Goal: Task Accomplishment & Management: Use online tool/utility

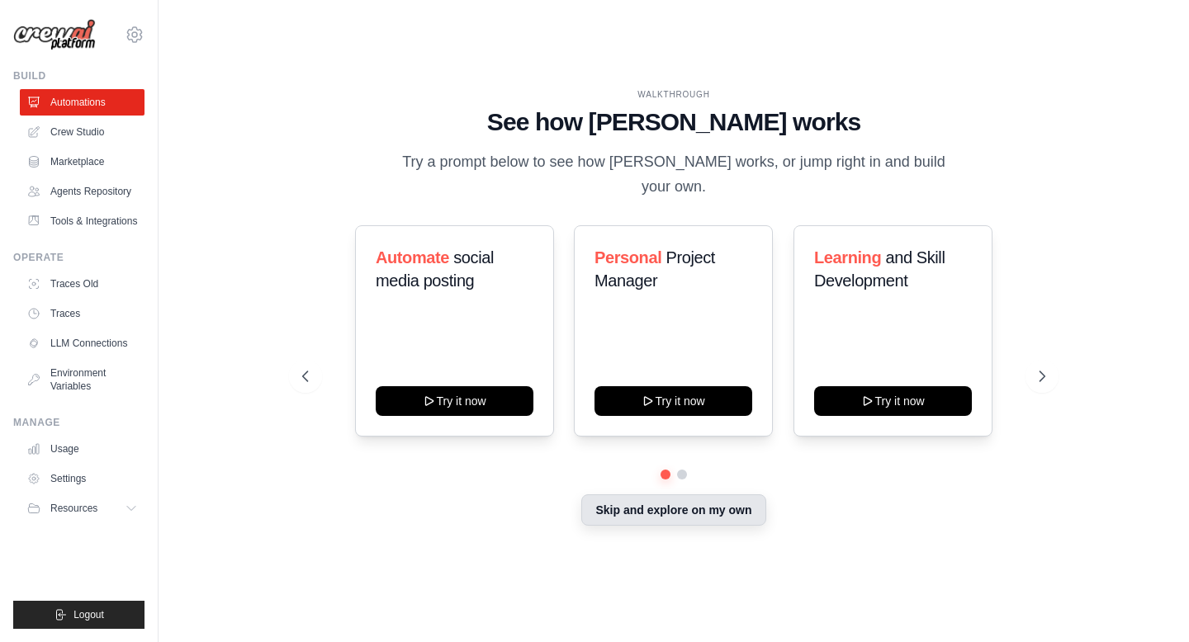
click at [633, 495] on button "Skip and explore on my own" at bounding box center [673, 510] width 184 height 31
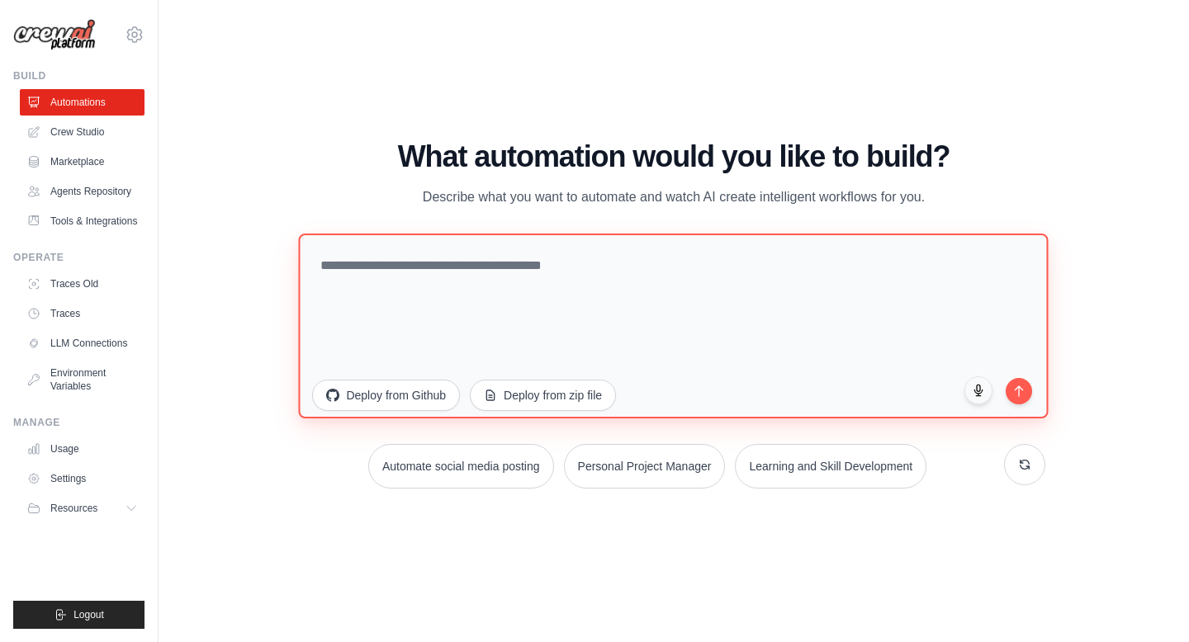
click at [577, 314] on textarea at bounding box center [674, 326] width 750 height 185
click at [559, 297] on textarea "**********" at bounding box center [674, 326] width 750 height 185
type textarea "**********"
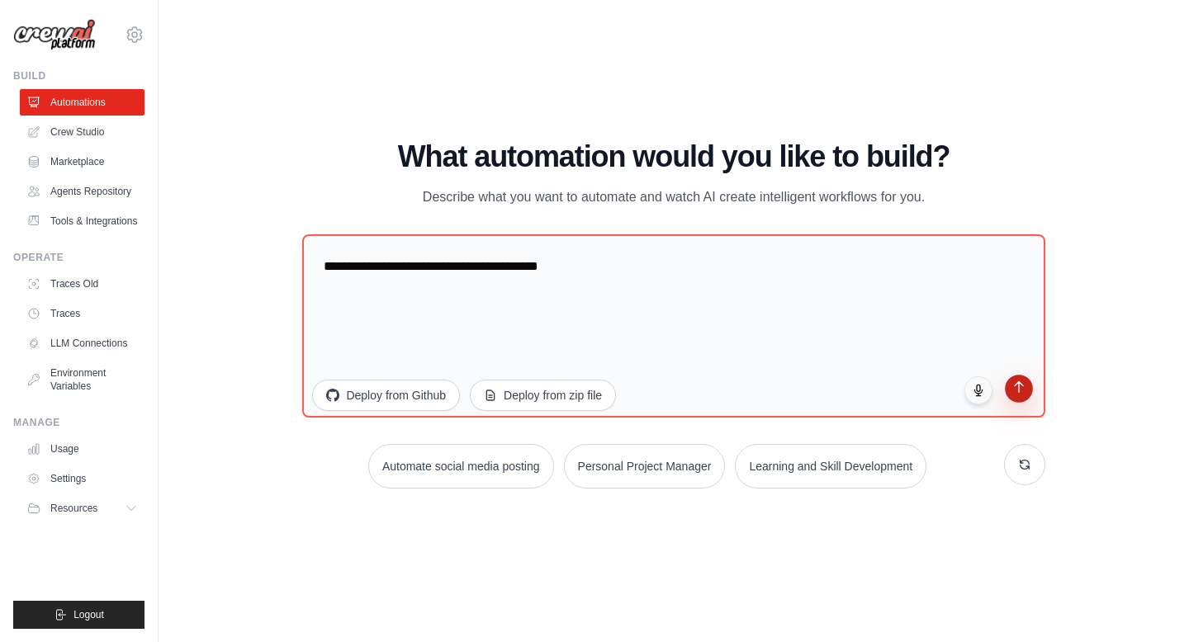
click at [1014, 393] on icon "submit" at bounding box center [1019, 388] width 14 height 14
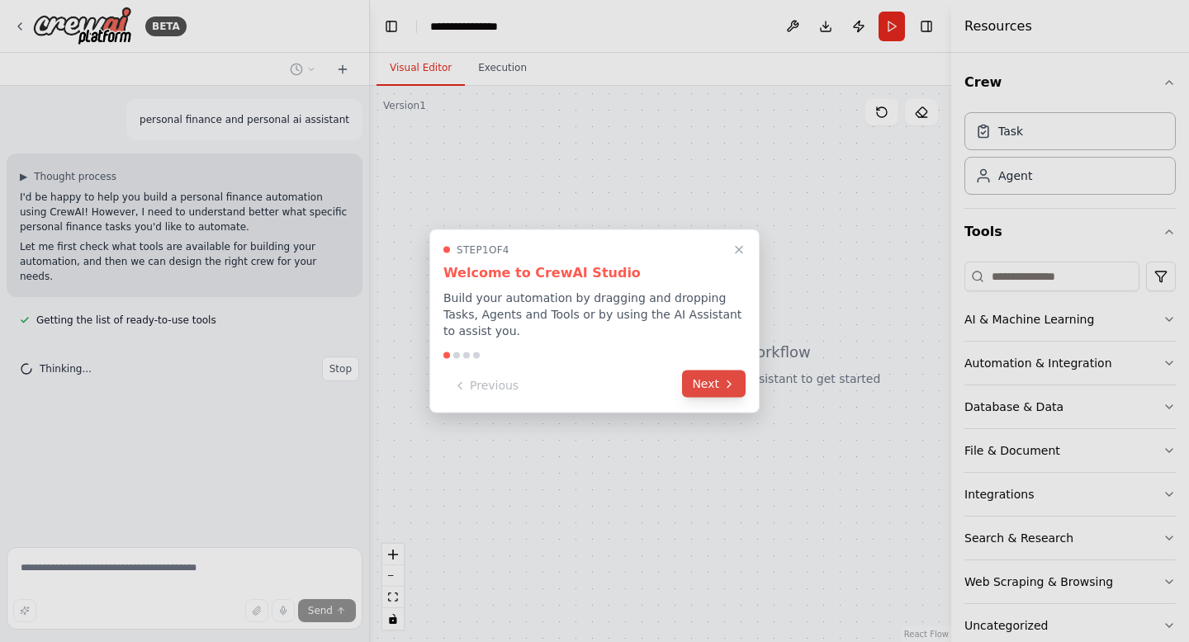
click at [718, 391] on button "Next" at bounding box center [714, 384] width 64 height 27
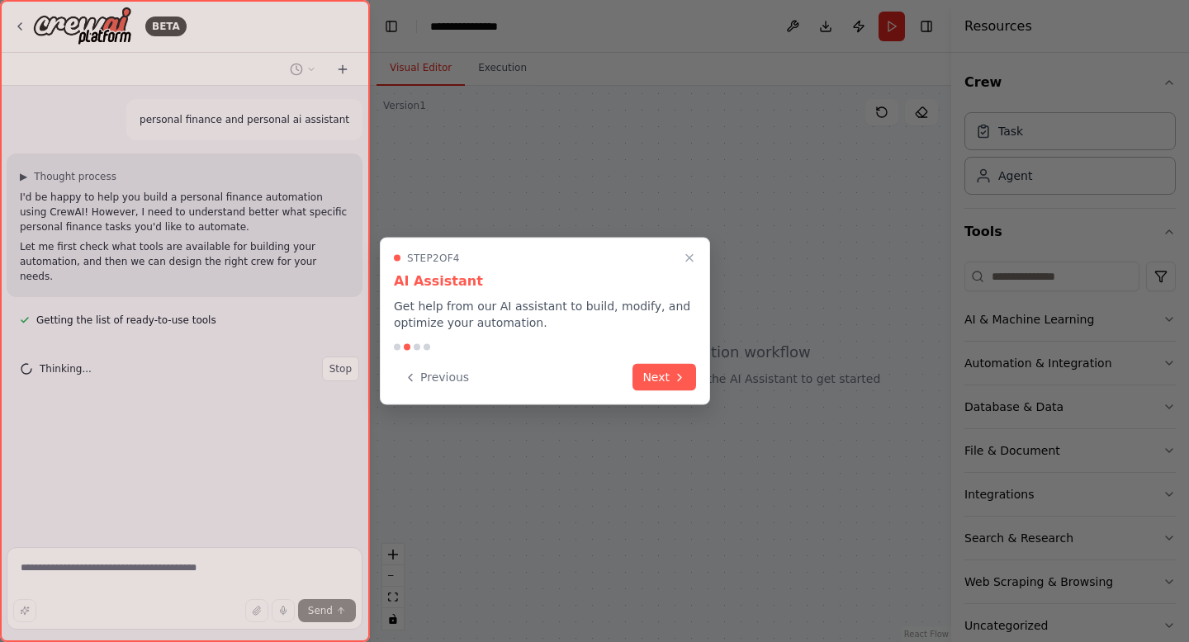
click at [662, 391] on div "Step 2 of 4 AI Assistant Get help from our AI assistant to build, modify, and o…" at bounding box center [545, 322] width 330 height 168
click at [677, 370] on icon at bounding box center [679, 375] width 13 height 13
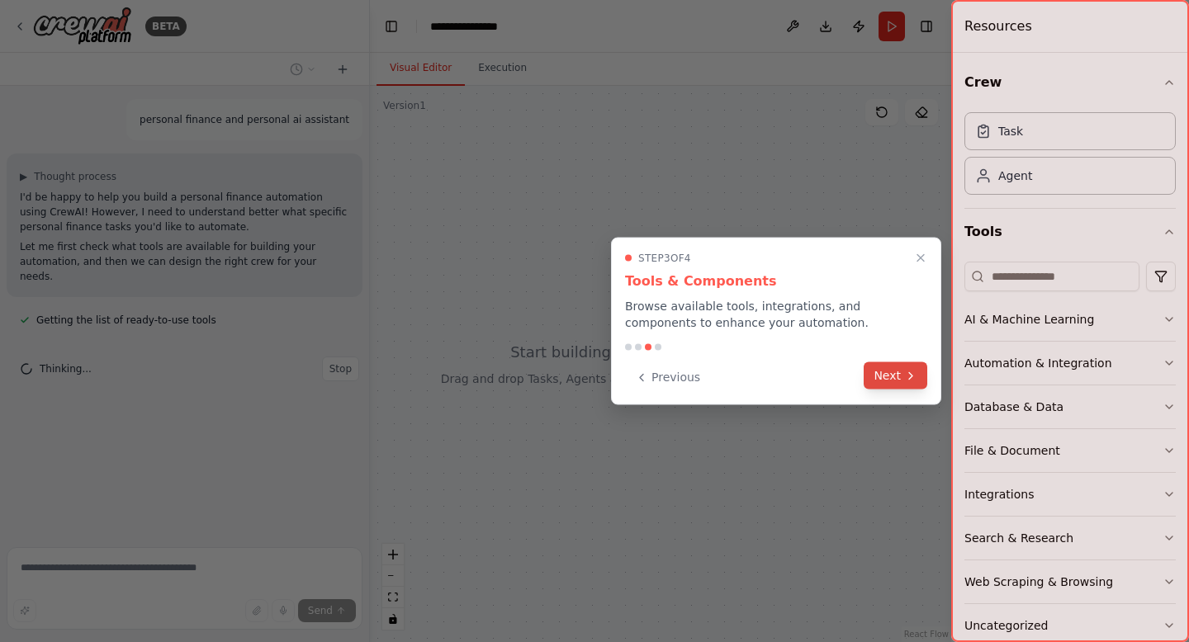
click at [906, 373] on icon at bounding box center [910, 375] width 13 height 13
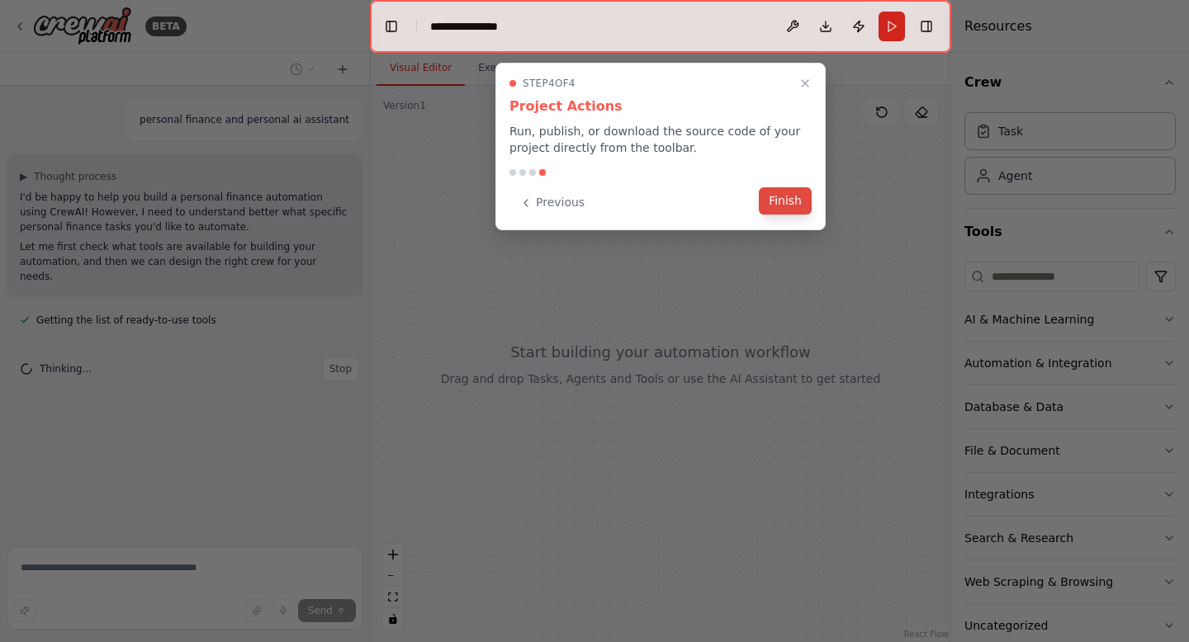
click at [801, 206] on button "Finish" at bounding box center [785, 200] width 53 height 27
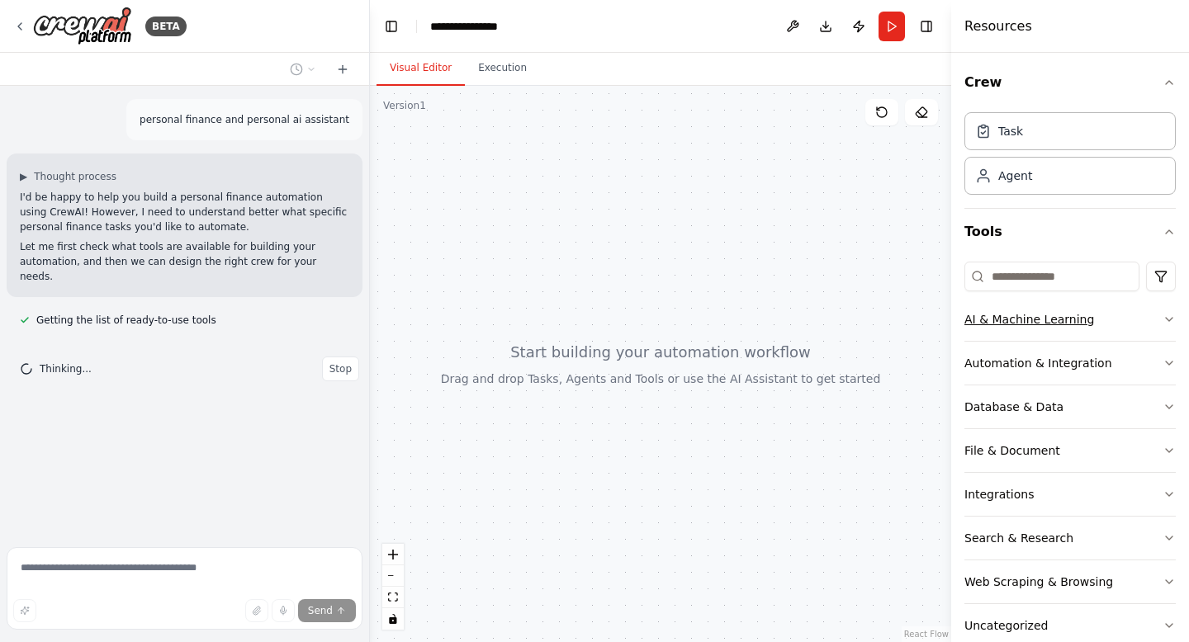
click at [1154, 326] on button "AI & Machine Learning" at bounding box center [1069, 319] width 211 height 43
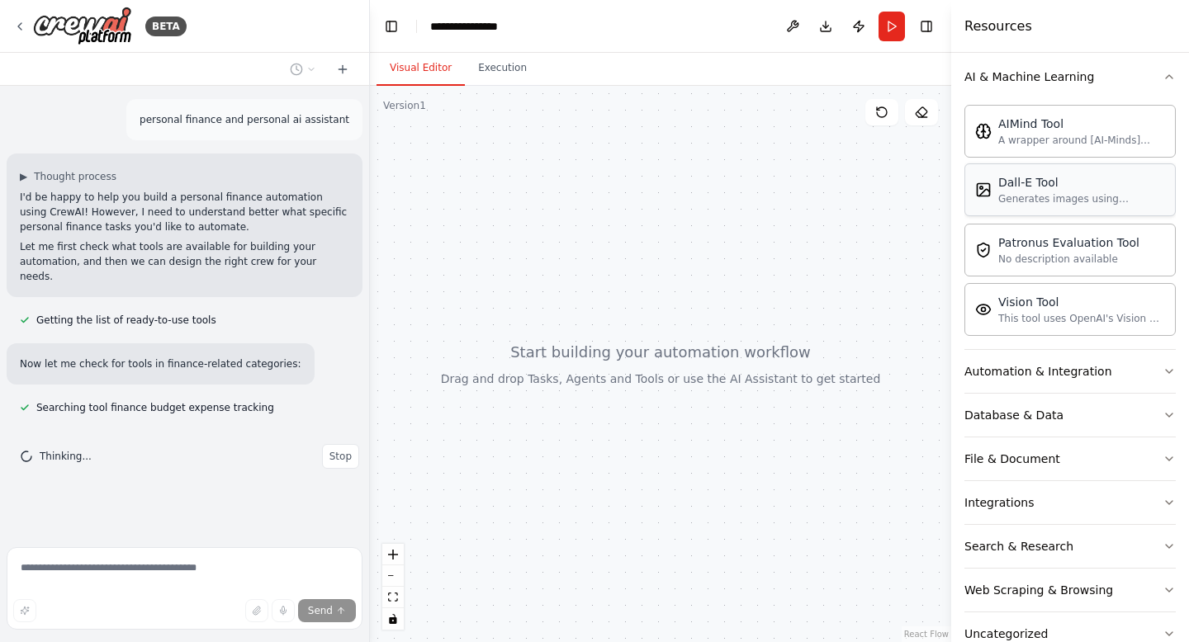
scroll to position [283, 0]
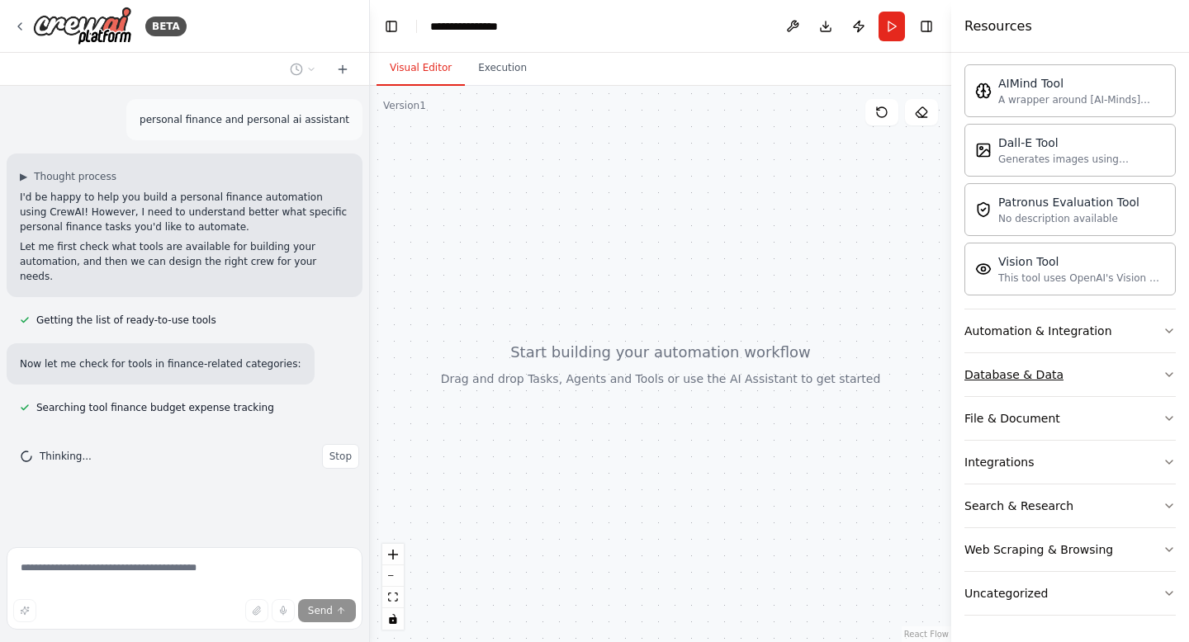
click at [1115, 375] on button "Database & Data" at bounding box center [1069, 374] width 211 height 43
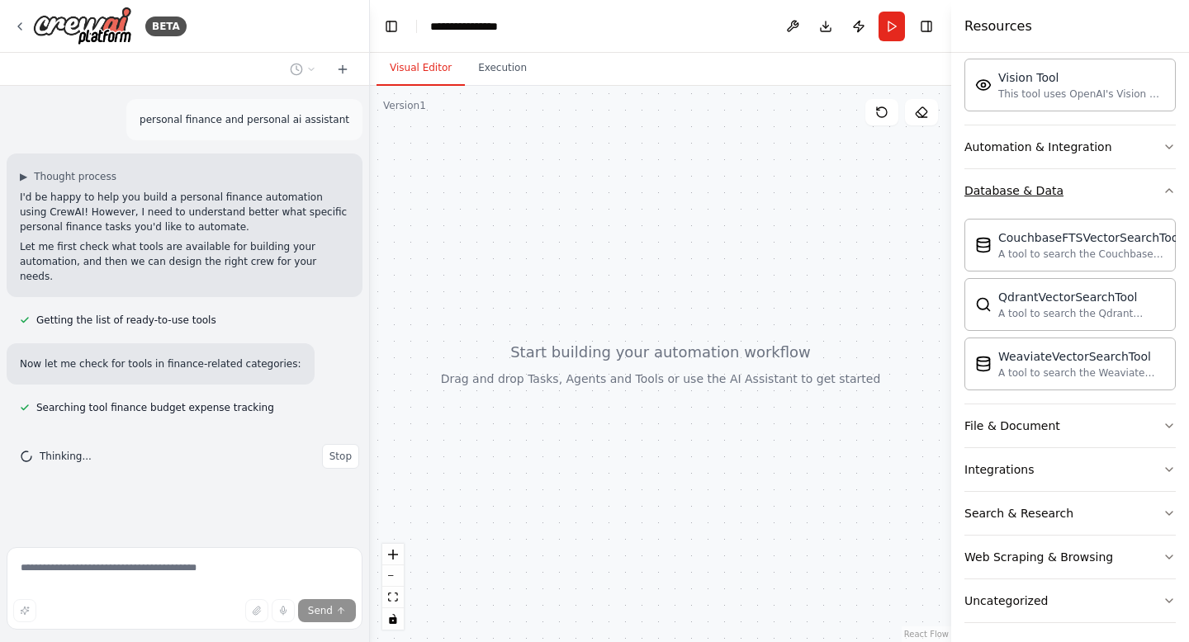
scroll to position [475, 0]
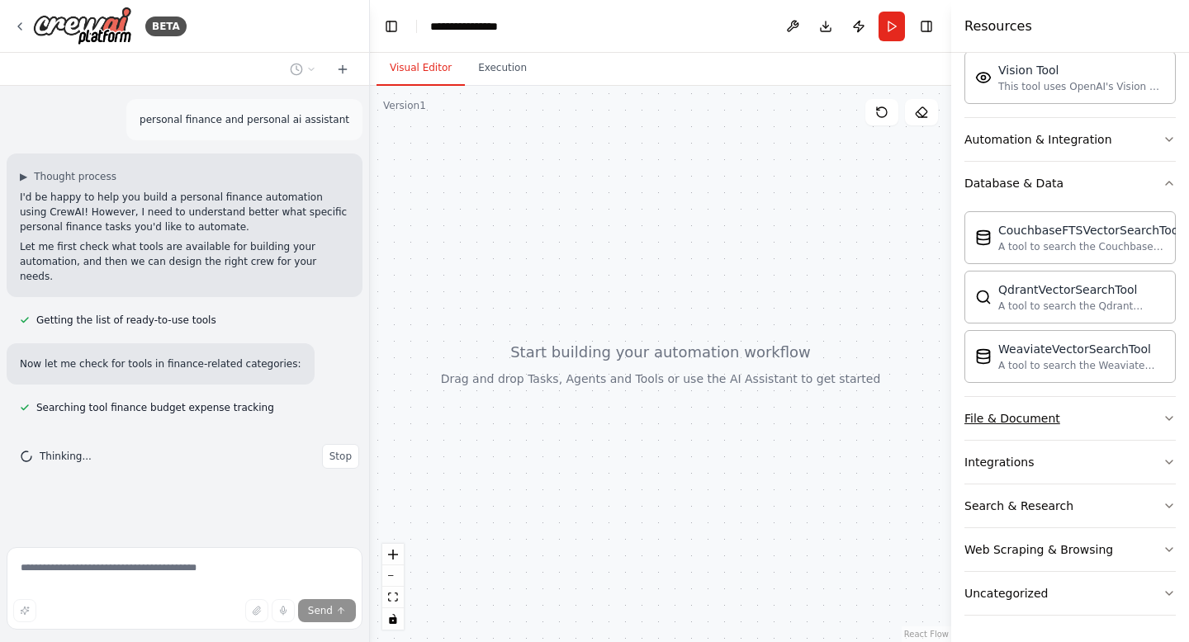
click at [1055, 416] on button "File & Document" at bounding box center [1069, 418] width 211 height 43
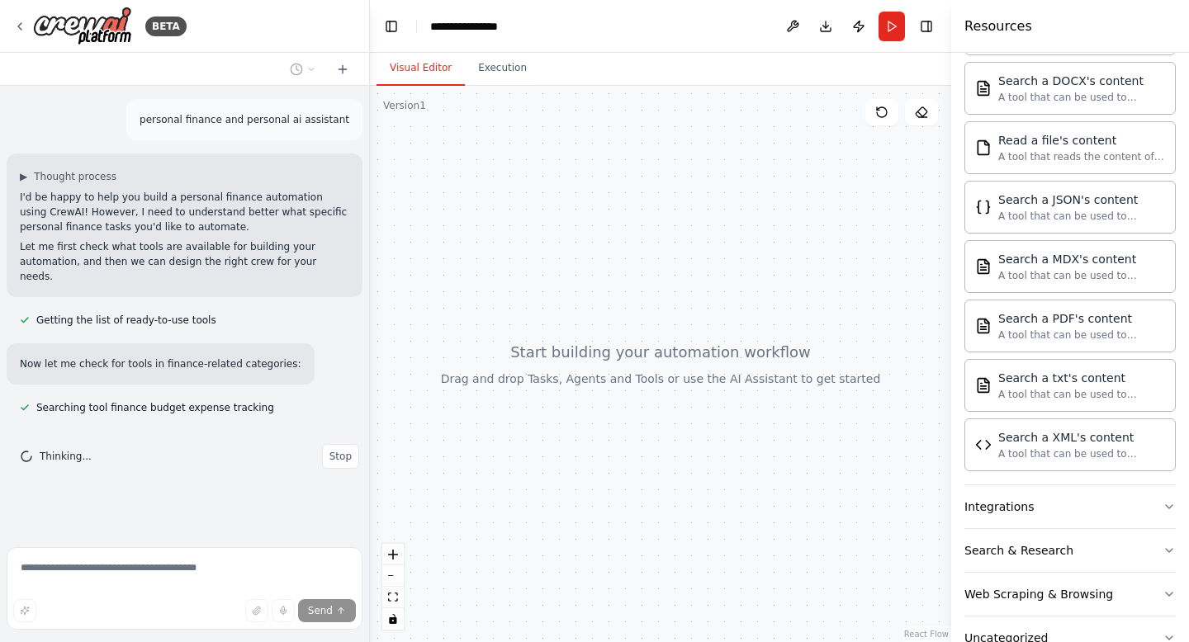
scroll to position [964, 0]
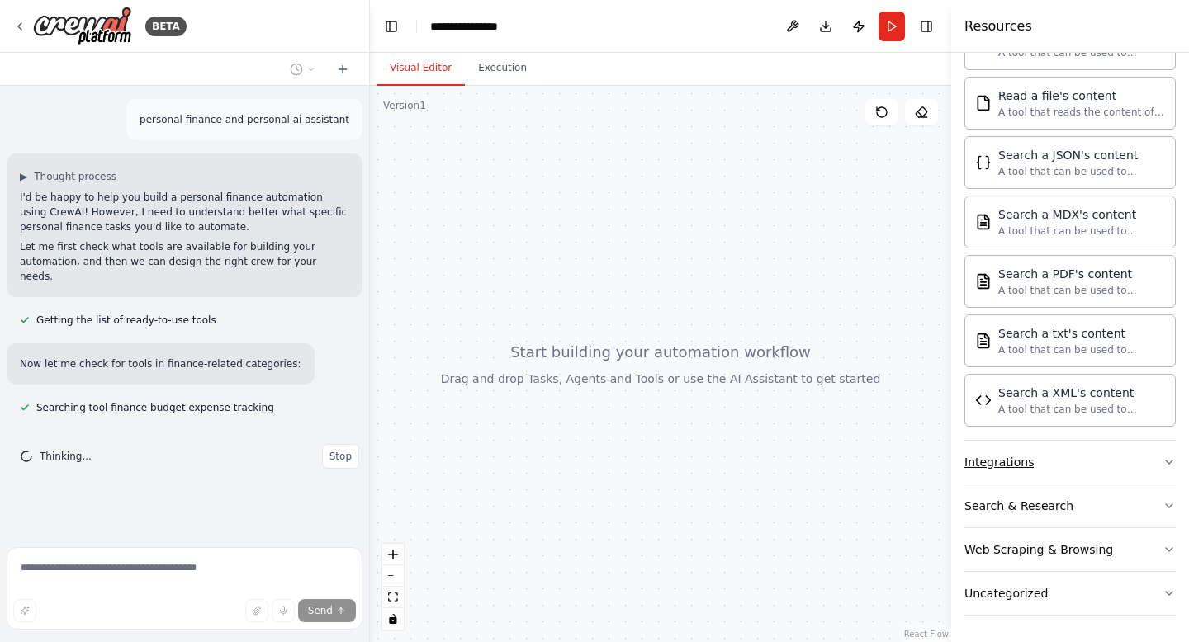
click at [1039, 451] on button "Integrations" at bounding box center [1069, 462] width 211 height 43
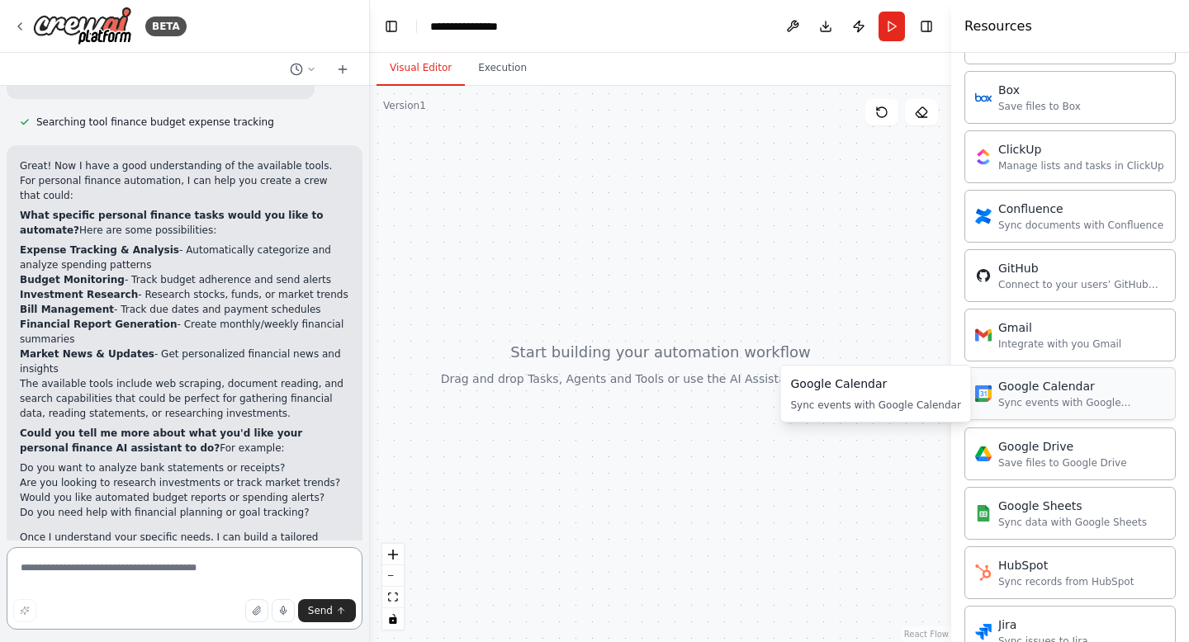
scroll to position [301, 0]
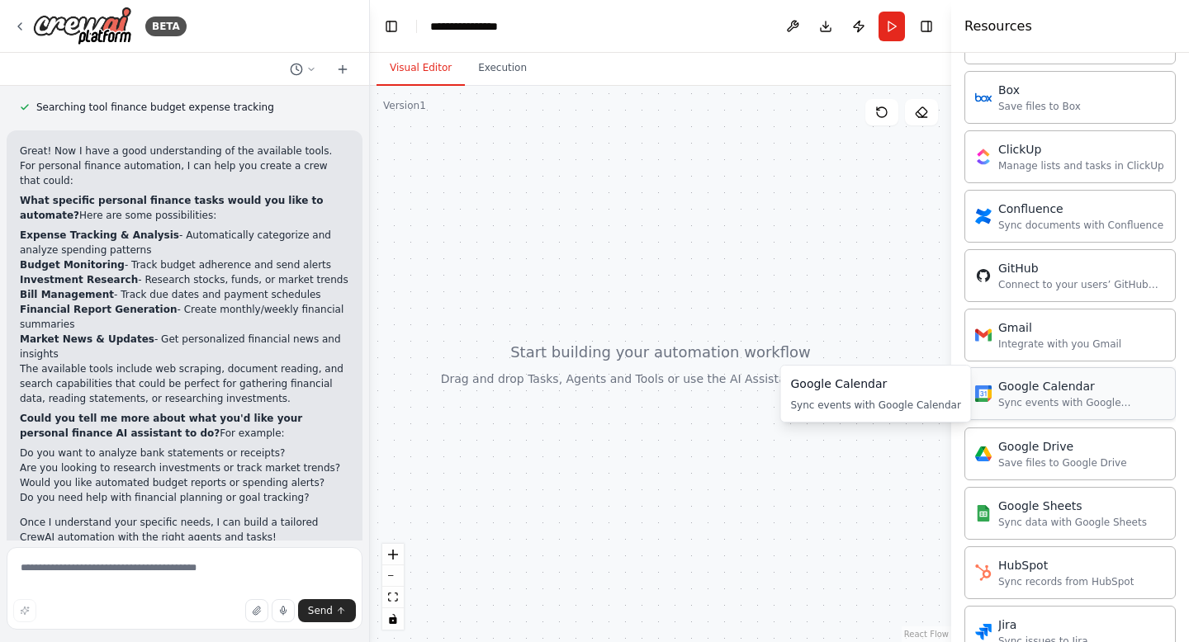
click at [1054, 406] on div "Sync events with Google Calendar" at bounding box center [1081, 402] width 167 height 13
click at [1044, 393] on div "Google Calendar" at bounding box center [1081, 386] width 167 height 17
click at [1043, 393] on div "Google Calendar" at bounding box center [1081, 386] width 167 height 17
click at [675, 362] on div at bounding box center [660, 364] width 581 height 557
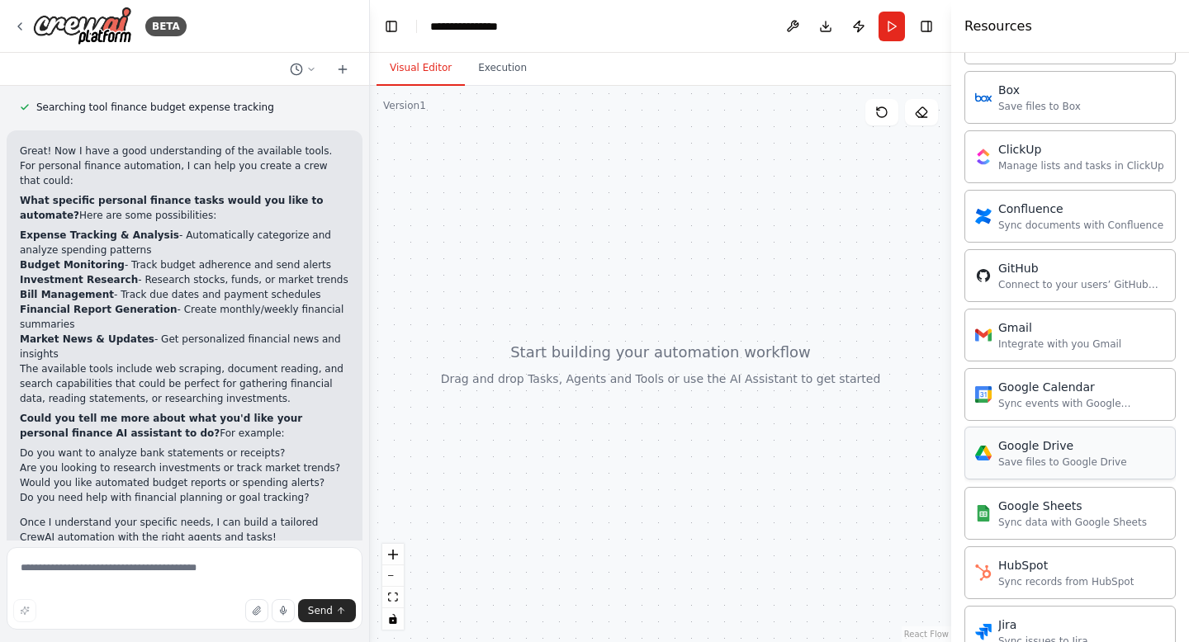
click at [1045, 454] on div "Google Drive Save files to Google Drive" at bounding box center [1062, 453] width 129 height 31
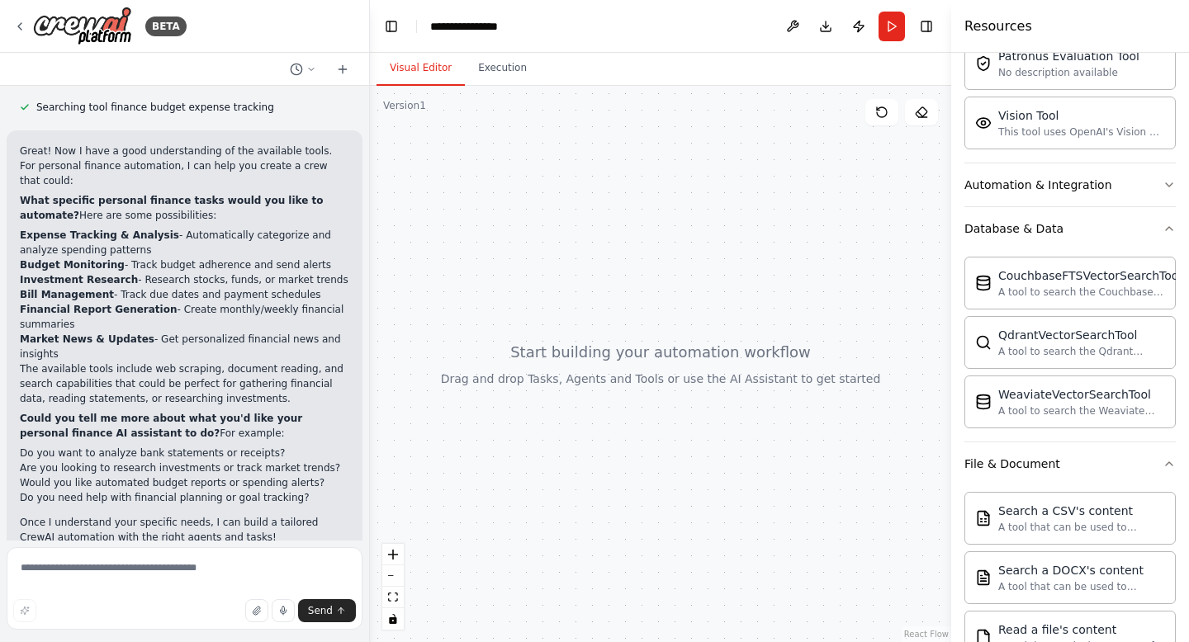
scroll to position [0, 0]
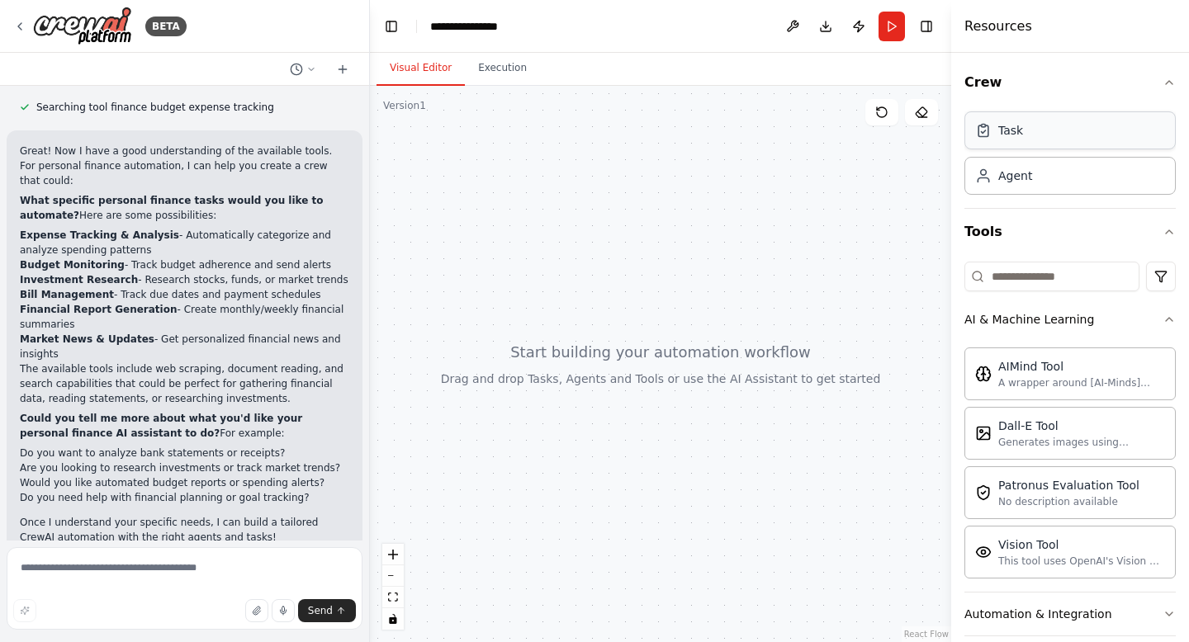
click at [1030, 135] on div "Task" at bounding box center [1069, 130] width 211 height 38
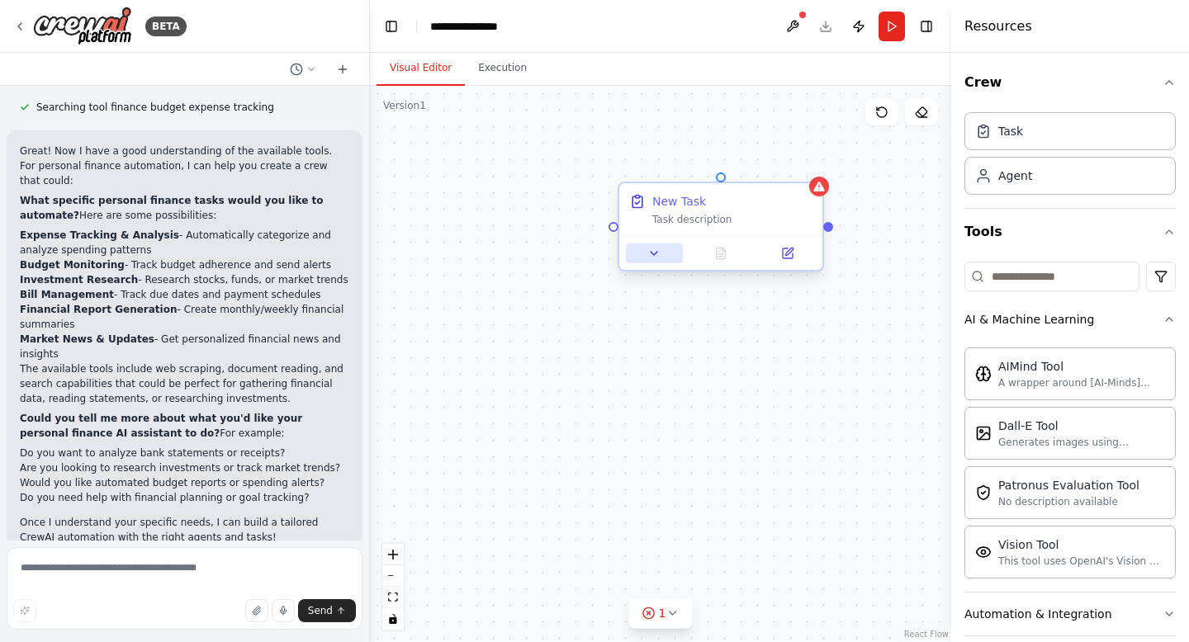
click at [655, 259] on icon at bounding box center [653, 253] width 13 height 13
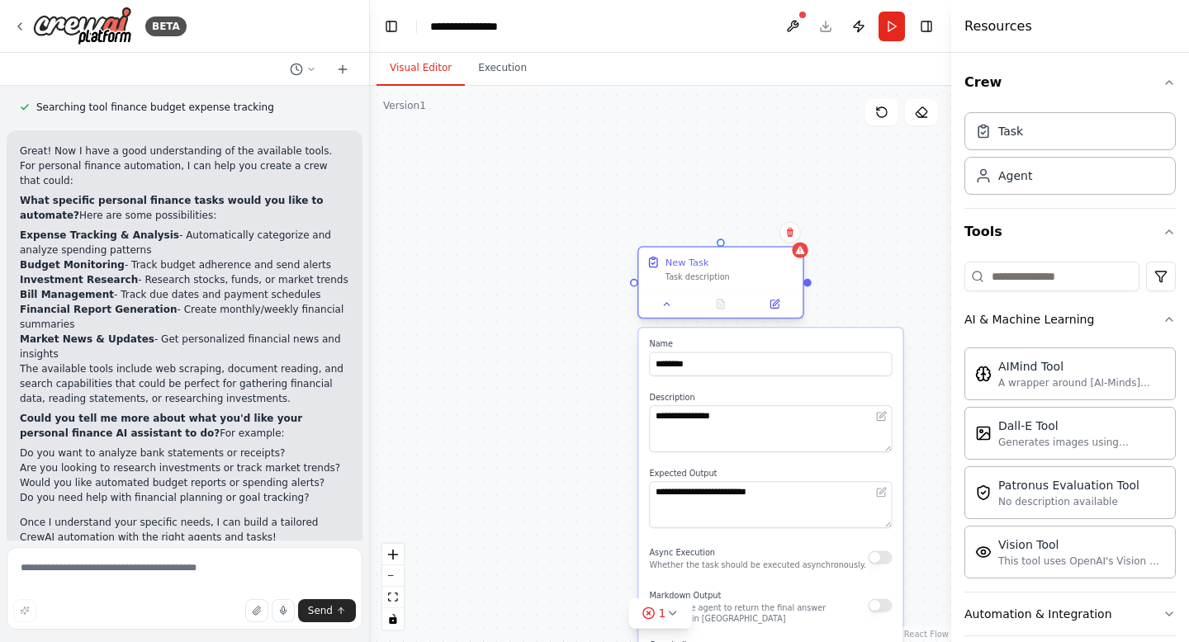
click at [762, 268] on div "New Task" at bounding box center [731, 262] width 130 height 13
click at [779, 310] on button at bounding box center [773, 304] width 45 height 16
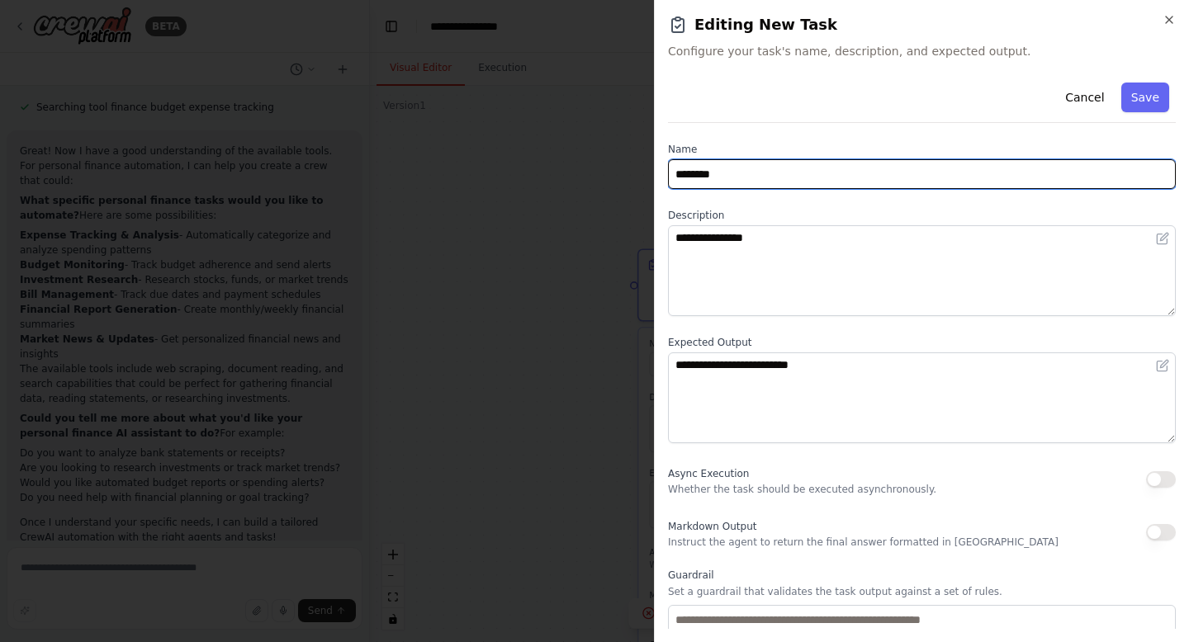
click at [833, 174] on input "********" at bounding box center [922, 174] width 508 height 30
type input "**********"
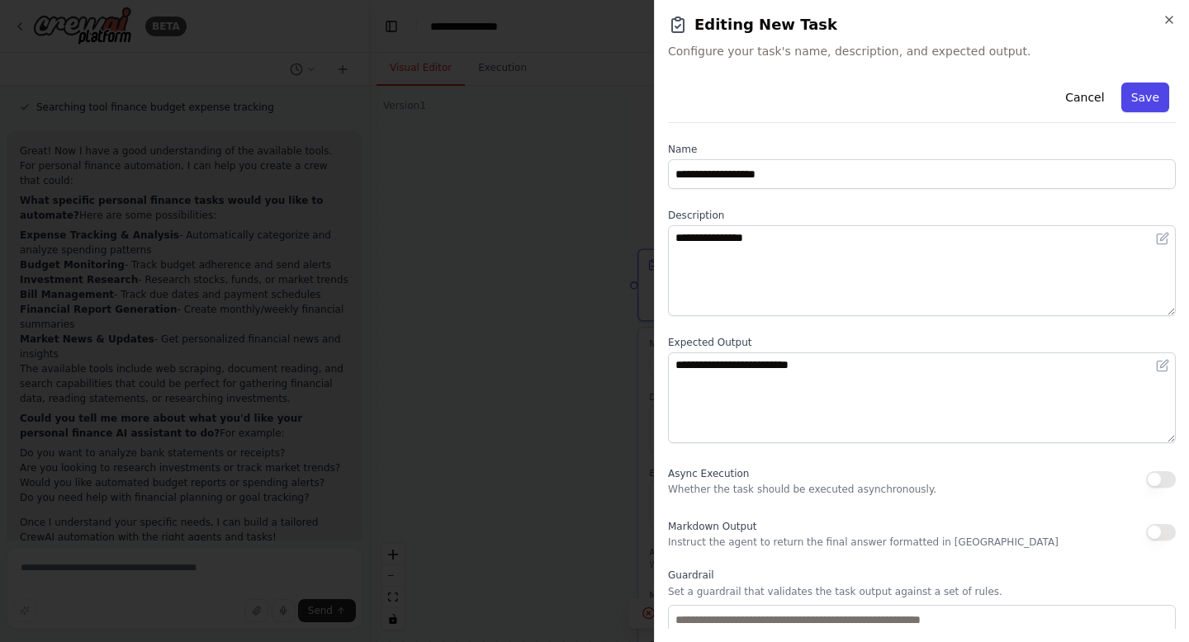
click at [1151, 100] on button "Save" at bounding box center [1145, 98] width 48 height 30
type input "**********"
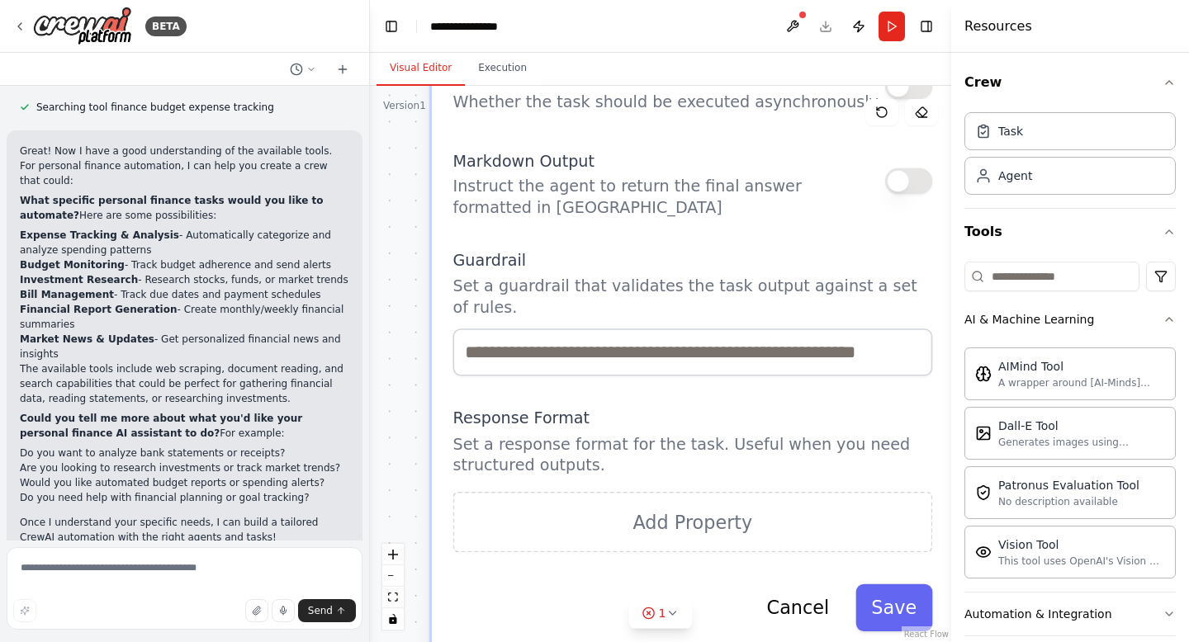
drag, startPoint x: 706, startPoint y: 438, endPoint x: 558, endPoint y: 96, distance: 372.4
click at [558, 96] on div "Async Execution Whether the task should be executed asynchronously." at bounding box center [667, 86] width 429 height 53
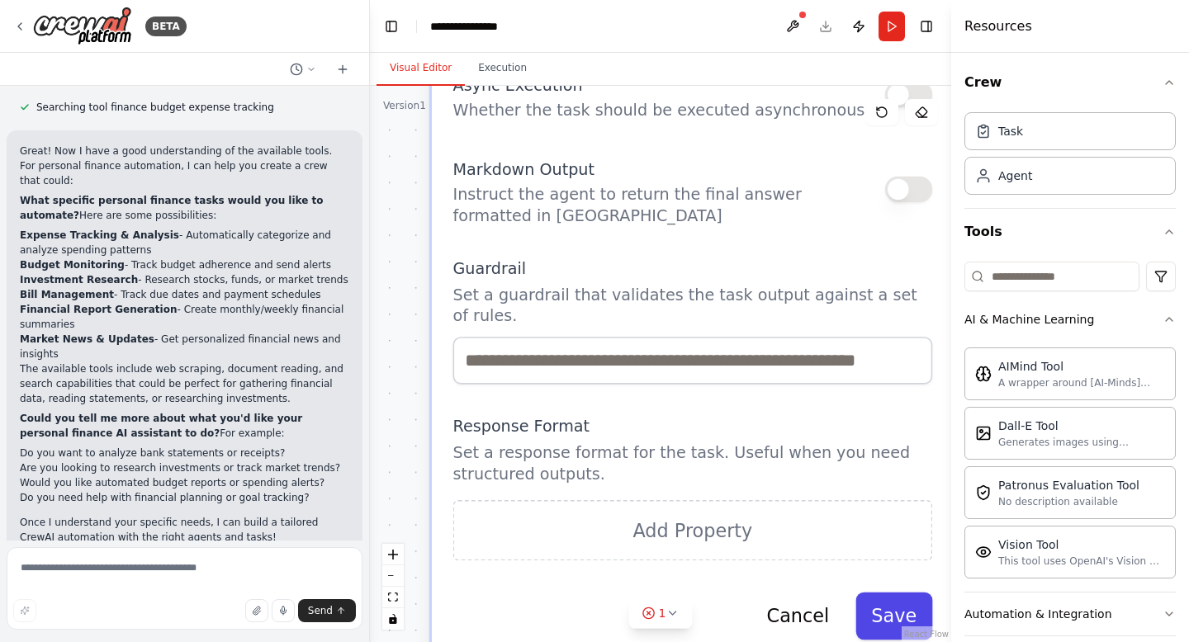
click at [880, 605] on button "Save" at bounding box center [893, 616] width 77 height 47
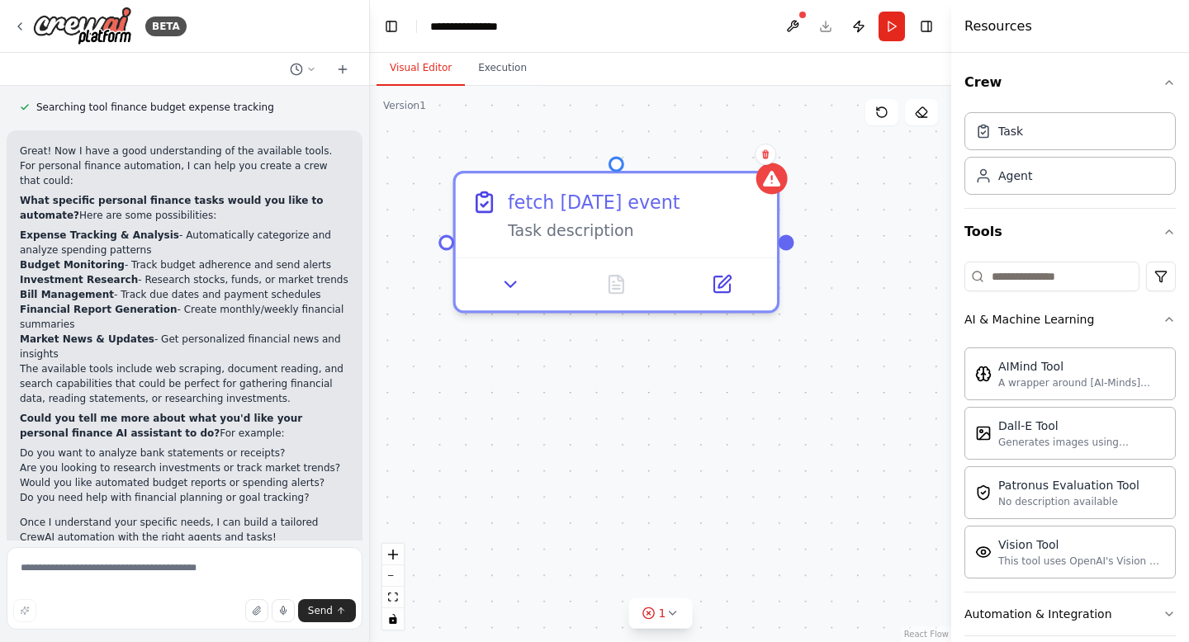
drag, startPoint x: 556, startPoint y: 385, endPoint x: 538, endPoint y: 640, distance: 255.8
click at [538, 640] on div "fetch today's event Task description" at bounding box center [660, 364] width 581 height 557
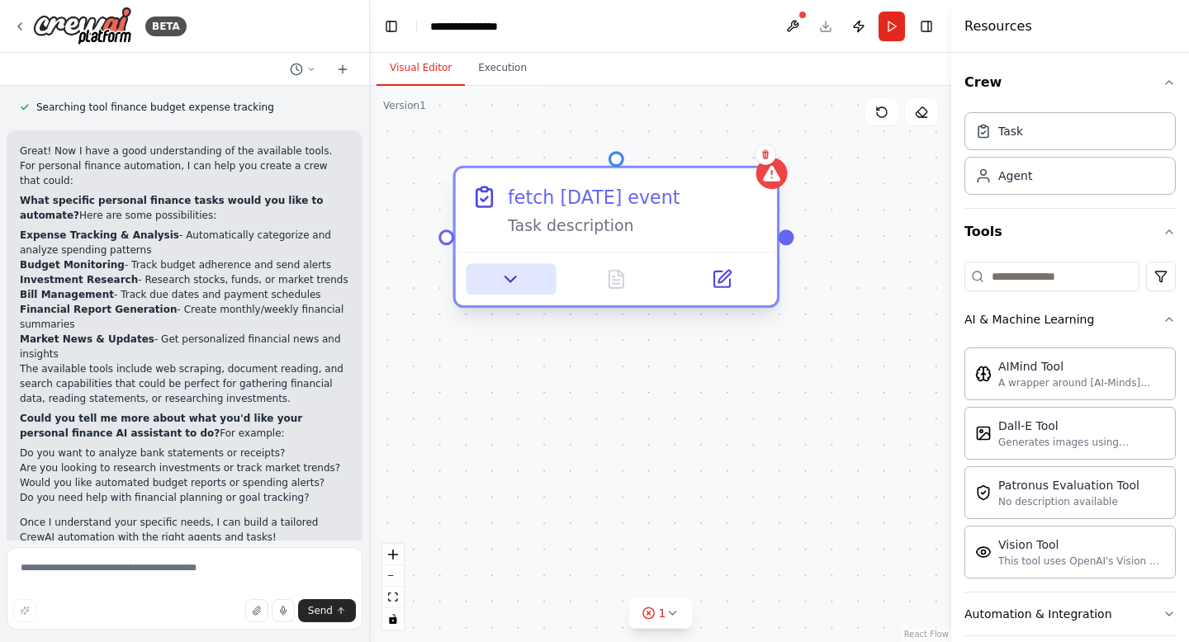
click at [513, 278] on icon at bounding box center [510, 279] width 11 height 5
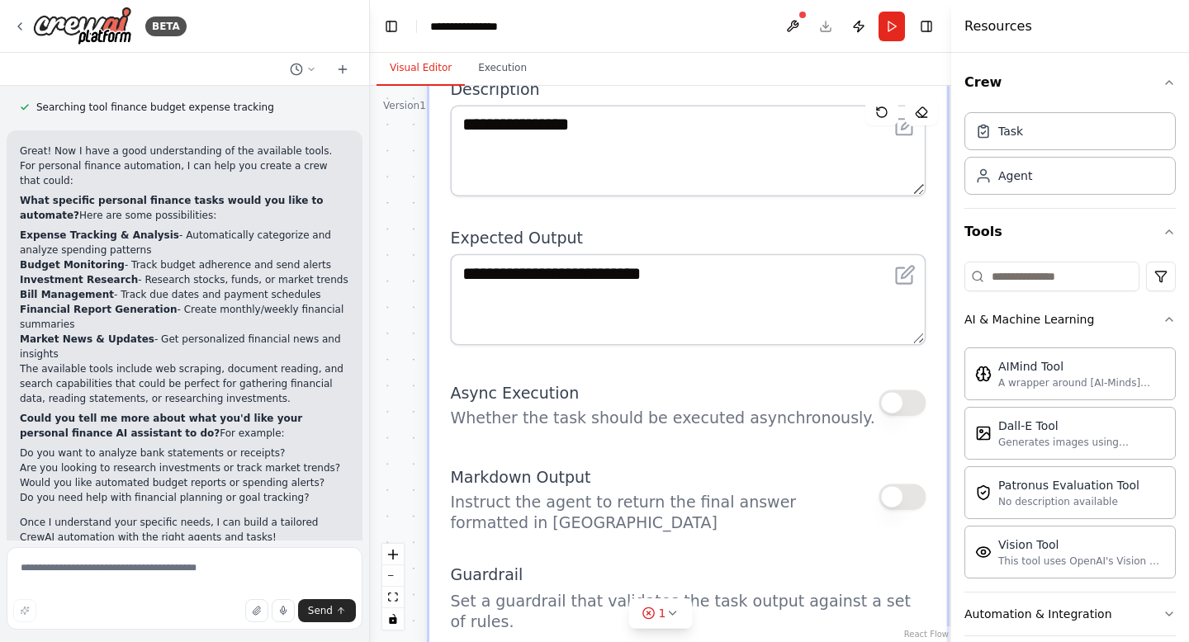
drag, startPoint x: 625, startPoint y: 430, endPoint x: 601, endPoint y: 45, distance: 385.5
click at [601, 45] on main "**********" at bounding box center [660, 321] width 581 height 642
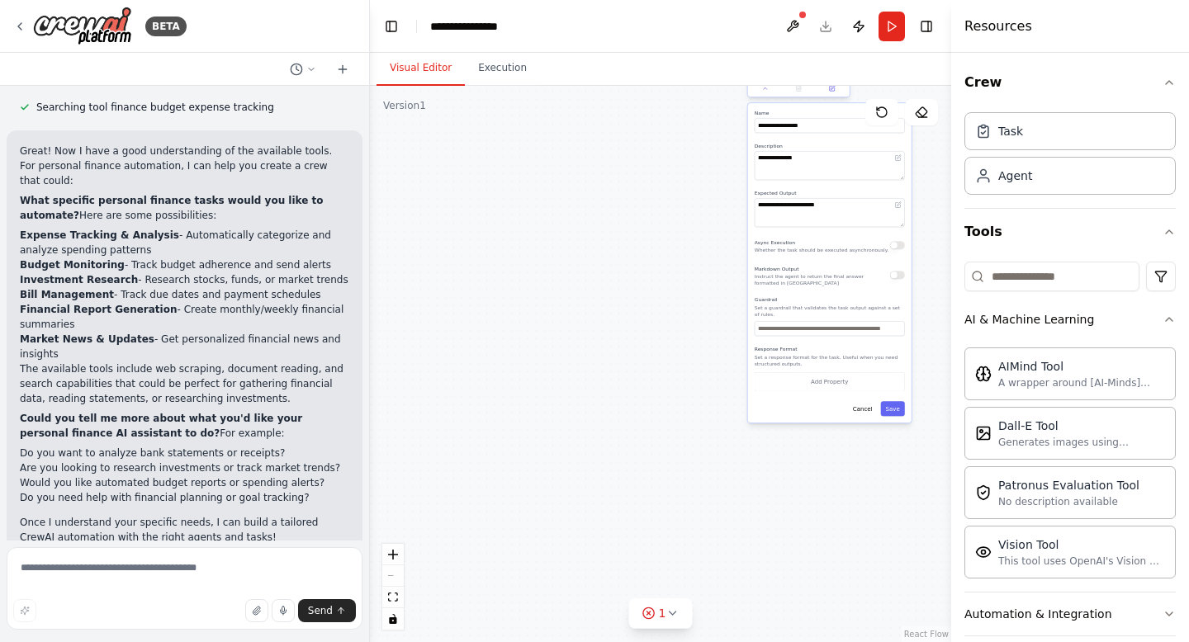
click at [831, 93] on div at bounding box center [799, 88] width 102 height 17
click at [833, 91] on icon at bounding box center [832, 88] width 5 height 5
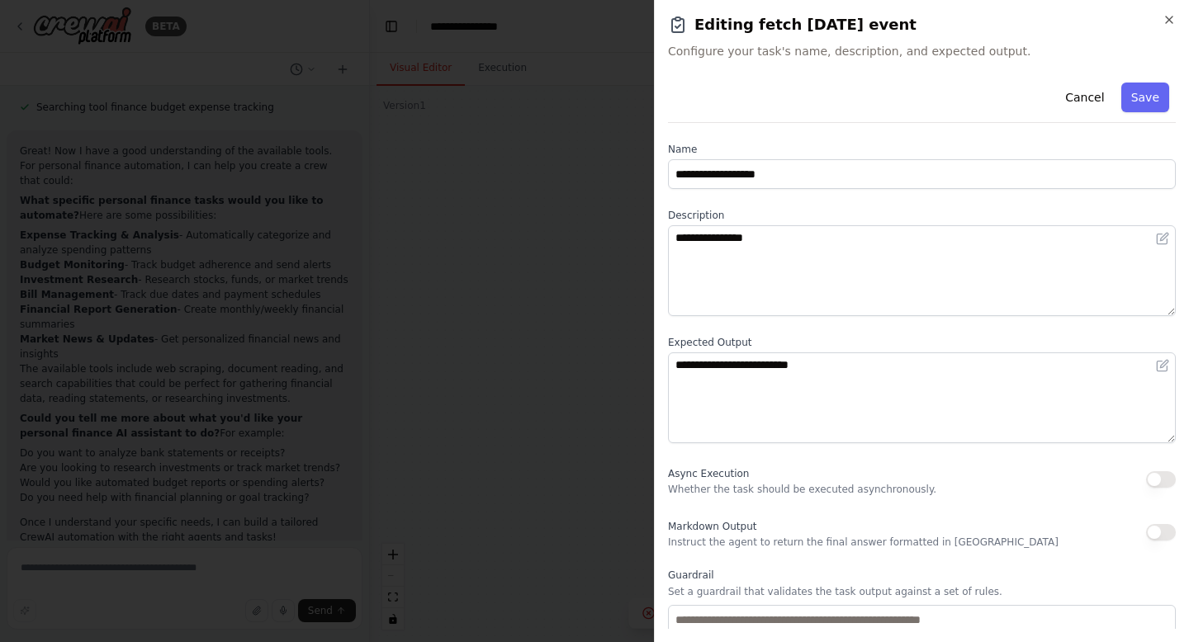
scroll to position [103, 0]
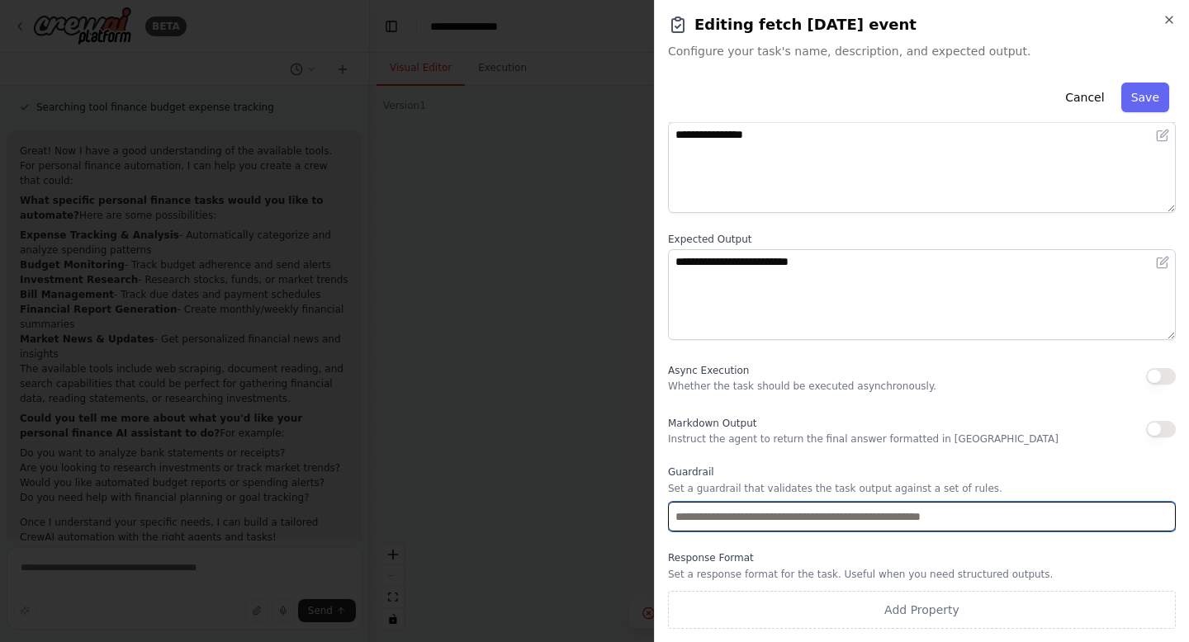
click at [847, 519] on input "text" at bounding box center [922, 517] width 508 height 30
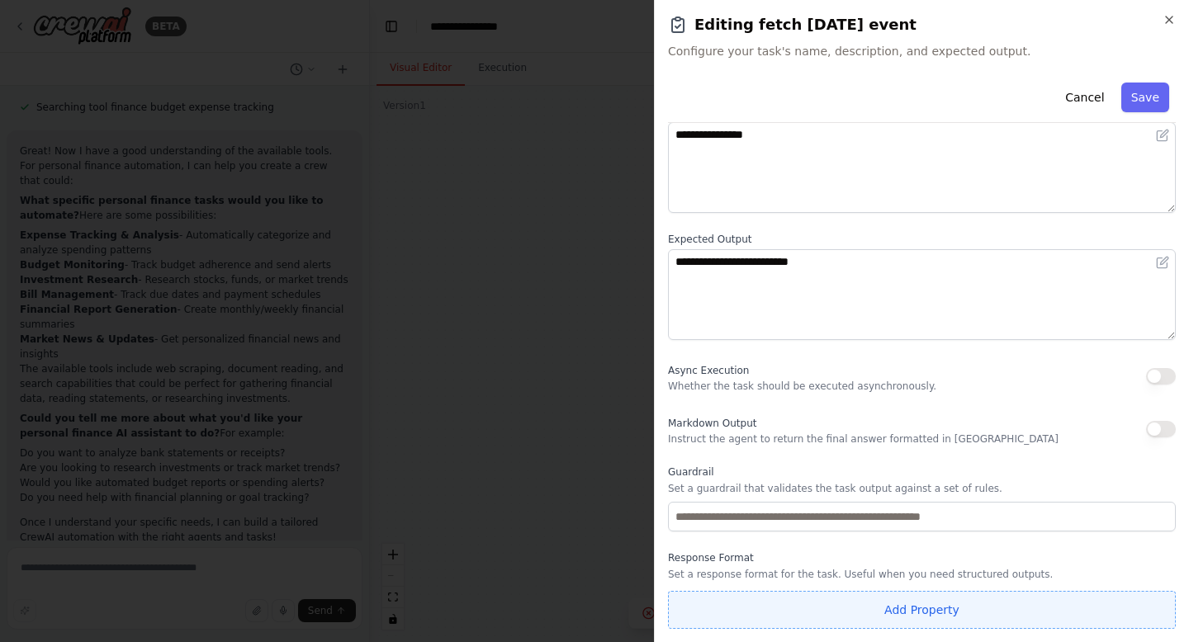
click at [840, 627] on button "Add Property" at bounding box center [922, 610] width 508 height 38
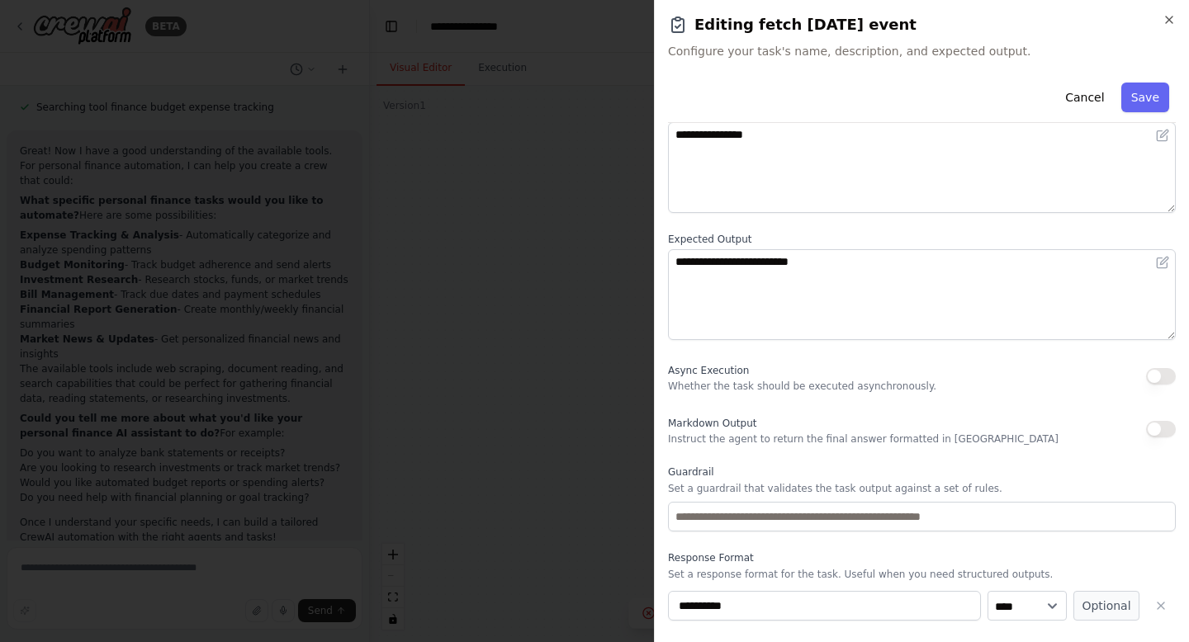
scroll to position [146, 0]
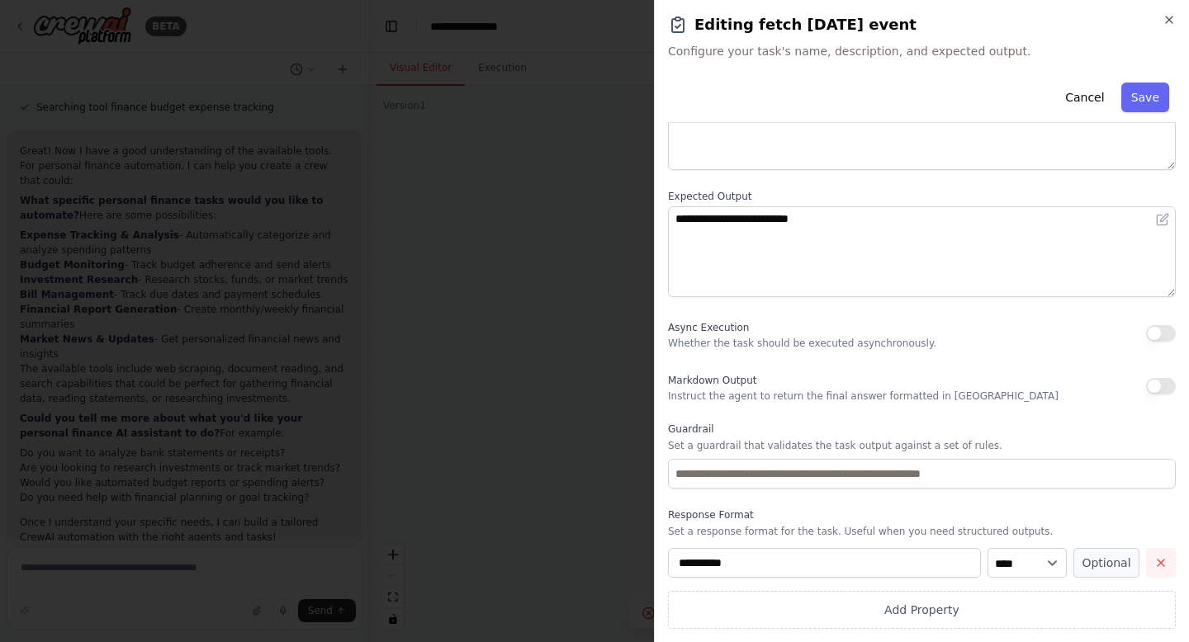
click at [1162, 567] on icon "button" at bounding box center [1160, 563] width 13 height 13
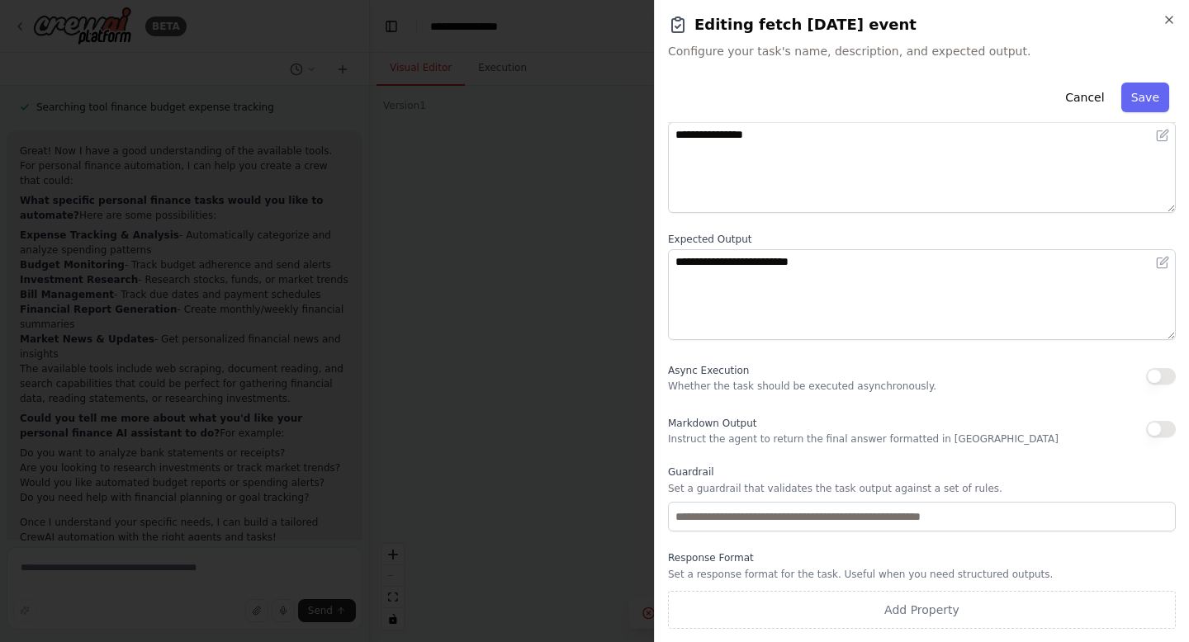
scroll to position [103, 0]
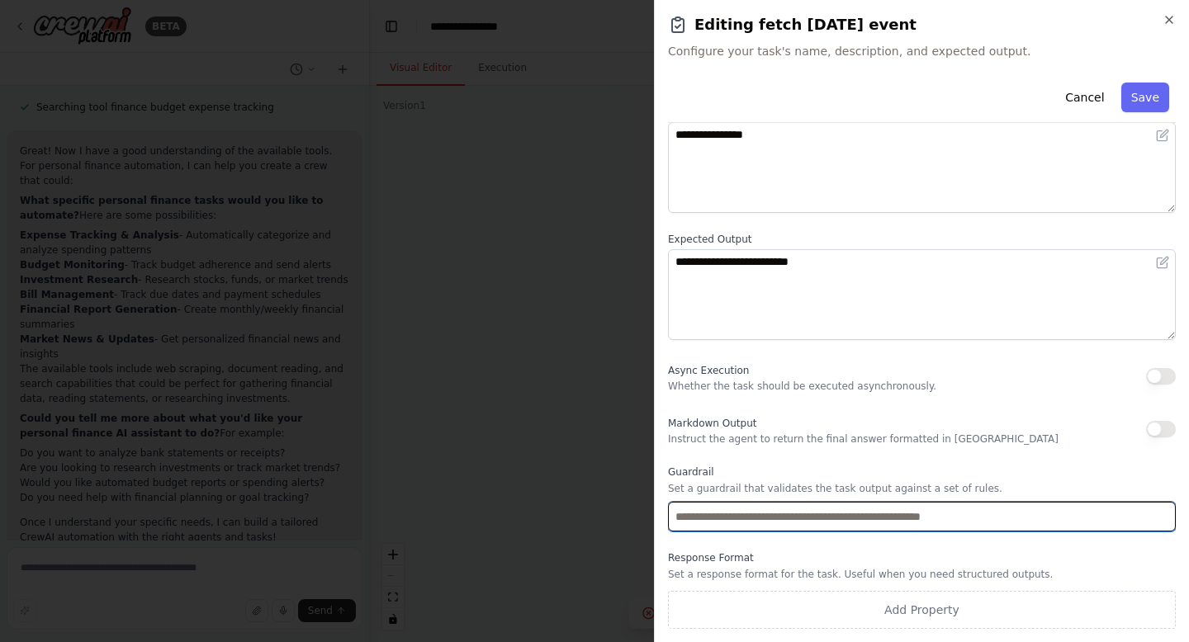
click at [846, 515] on input "text" at bounding box center [922, 517] width 508 height 30
type input "**********"
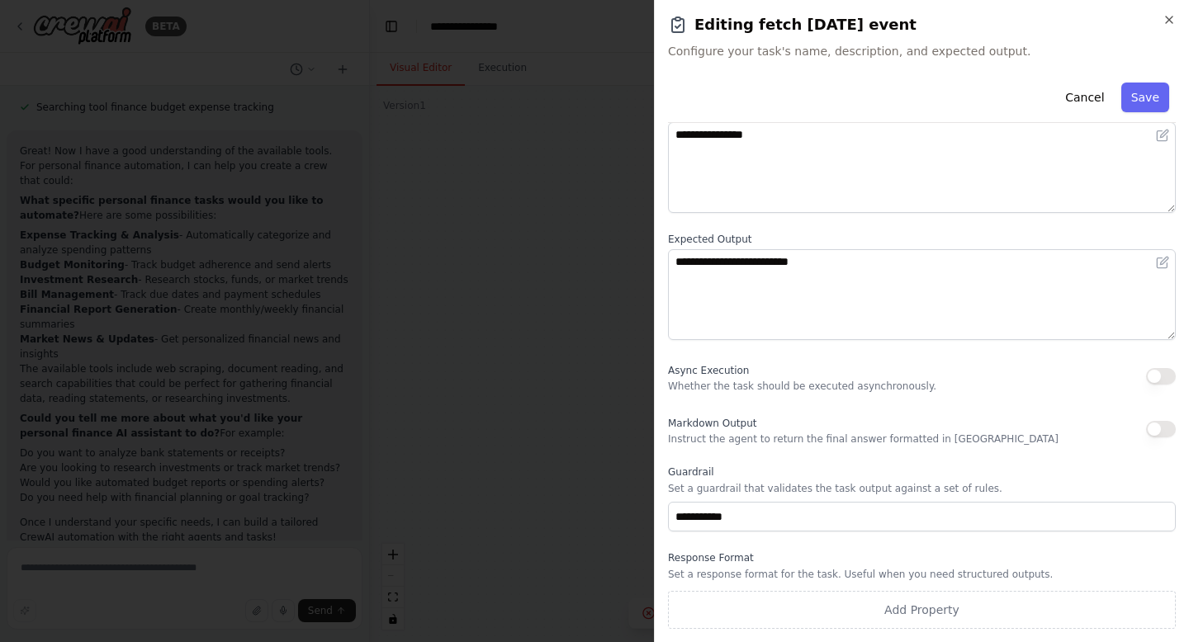
click at [993, 390] on div "Async Execution Whether the task should be executed asynchronously." at bounding box center [922, 376] width 508 height 33
click at [1149, 102] on button "Save" at bounding box center [1145, 98] width 48 height 30
type input "**********"
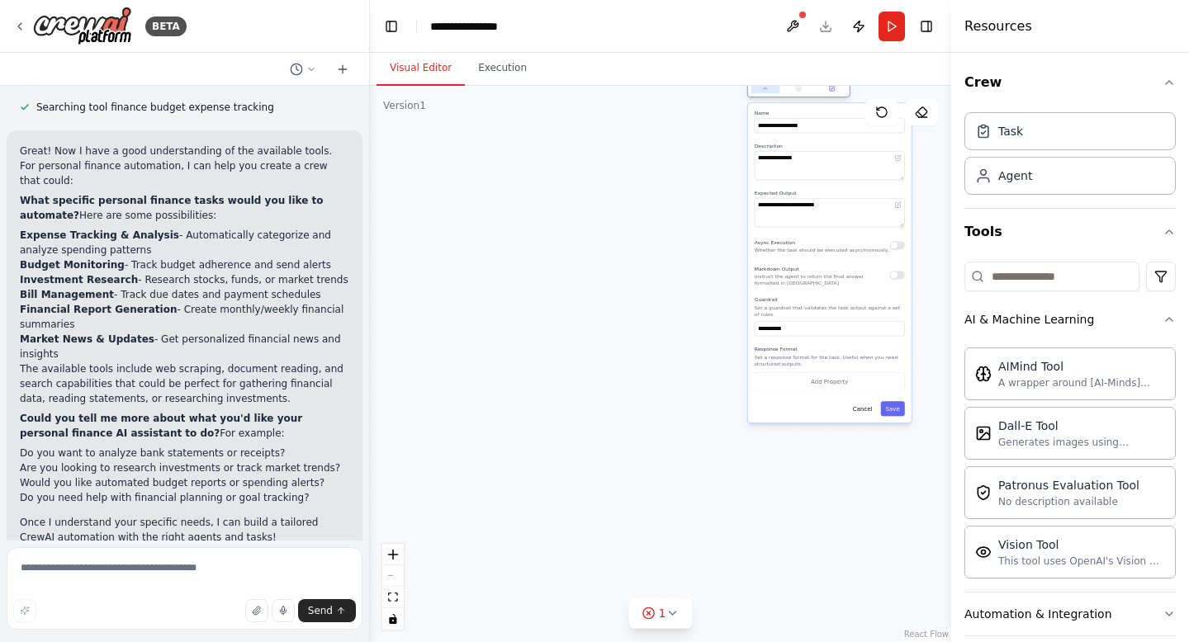
click at [766, 90] on icon at bounding box center [765, 88] width 7 height 7
click at [1014, 195] on div "Task Agent" at bounding box center [1069, 157] width 211 height 102
click at [1016, 187] on div "Agent" at bounding box center [1069, 175] width 211 height 38
click at [743, 300] on button at bounding box center [748, 302] width 47 height 10
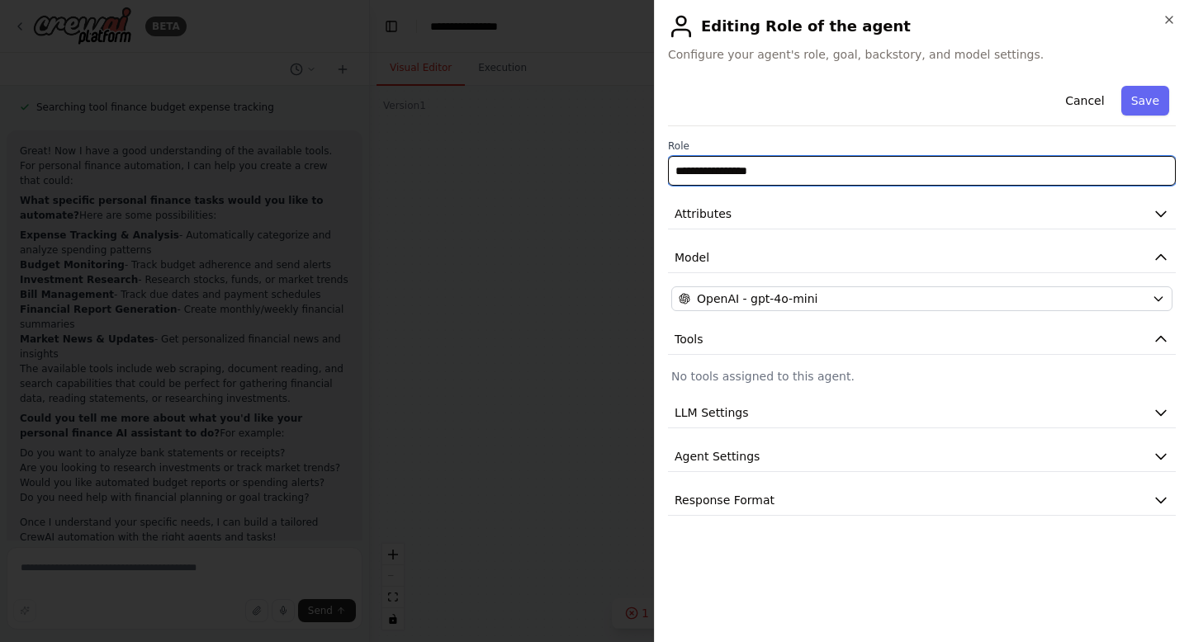
click at [865, 178] on input "**********" at bounding box center [922, 171] width 508 height 30
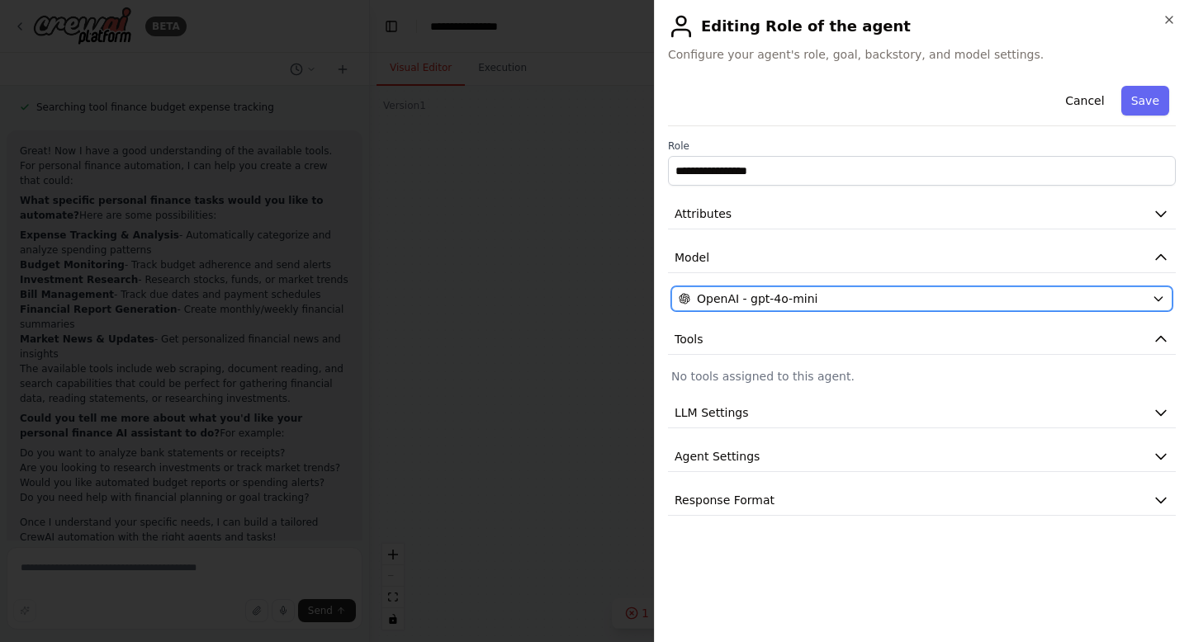
click at [841, 304] on div "OpenAI - gpt-4o-mini" at bounding box center [912, 299] width 467 height 17
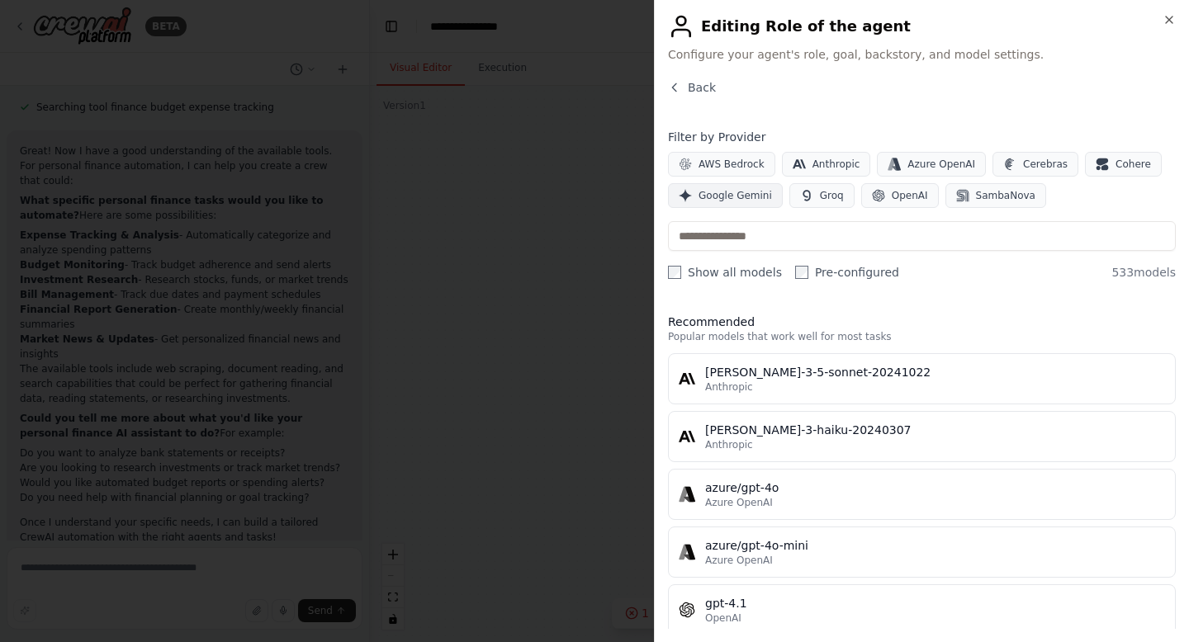
click at [715, 198] on span "Google Gemini" at bounding box center [735, 195] width 73 height 13
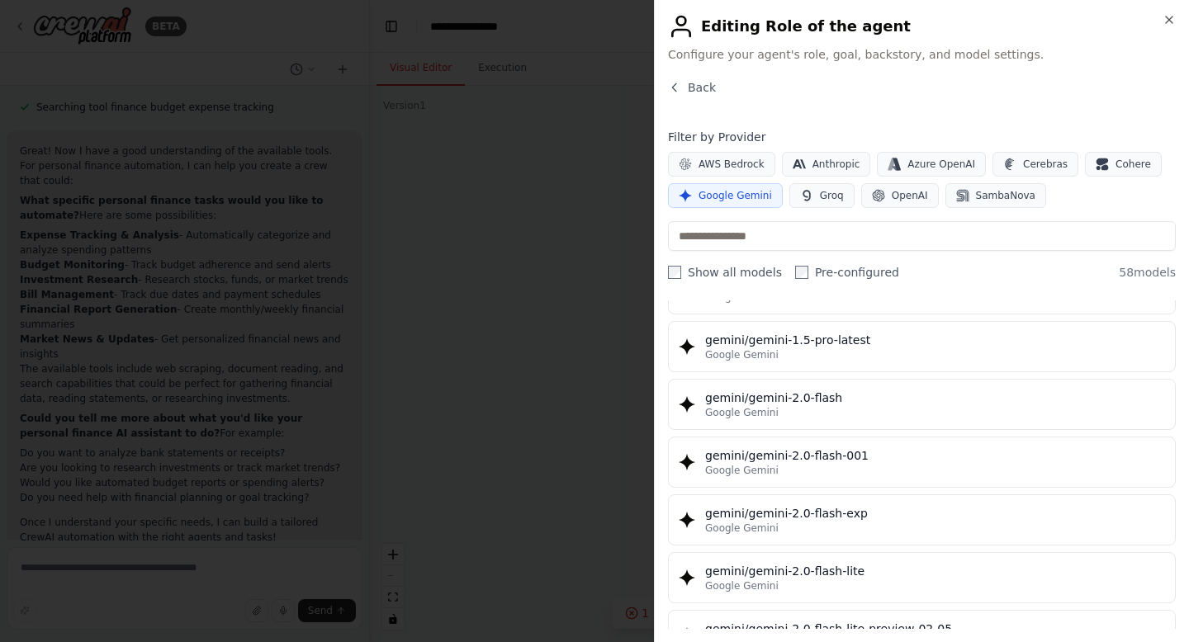
scroll to position [0, 0]
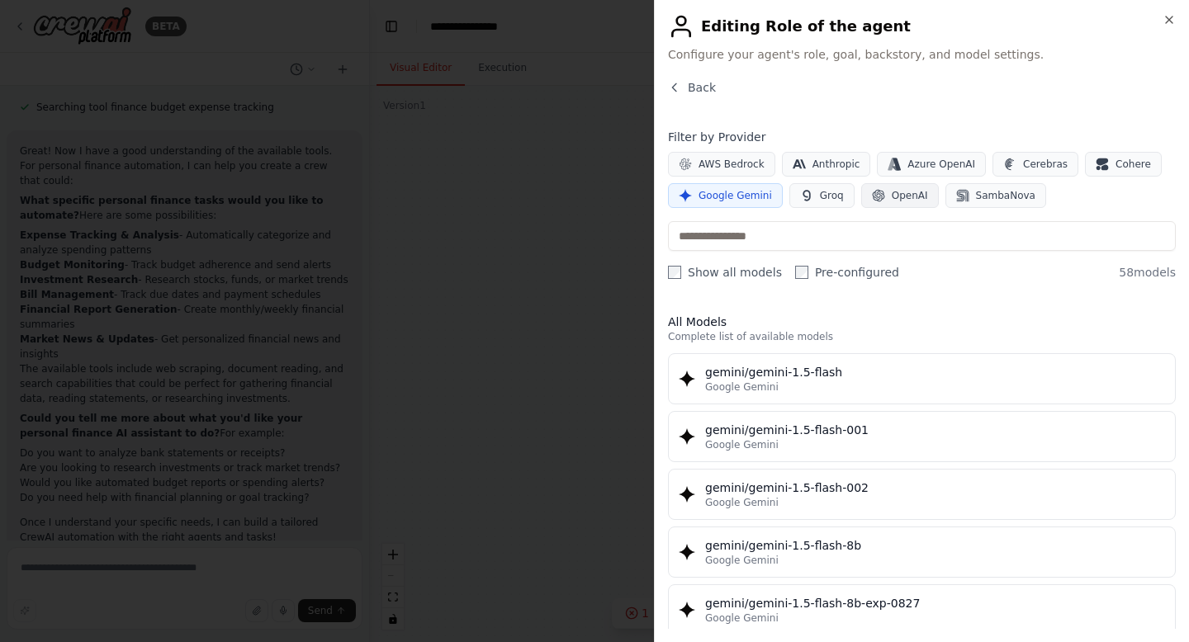
click at [898, 200] on span "OpenAI" at bounding box center [910, 195] width 36 height 13
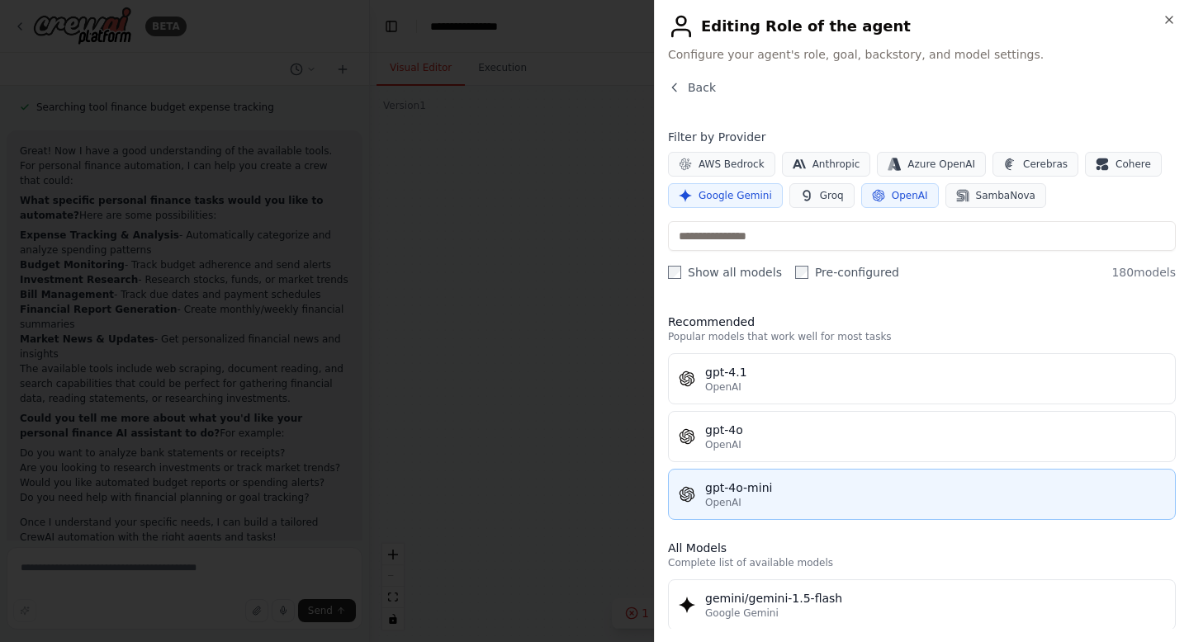
click at [779, 491] on div "gpt-4o-mini" at bounding box center [935, 488] width 460 height 17
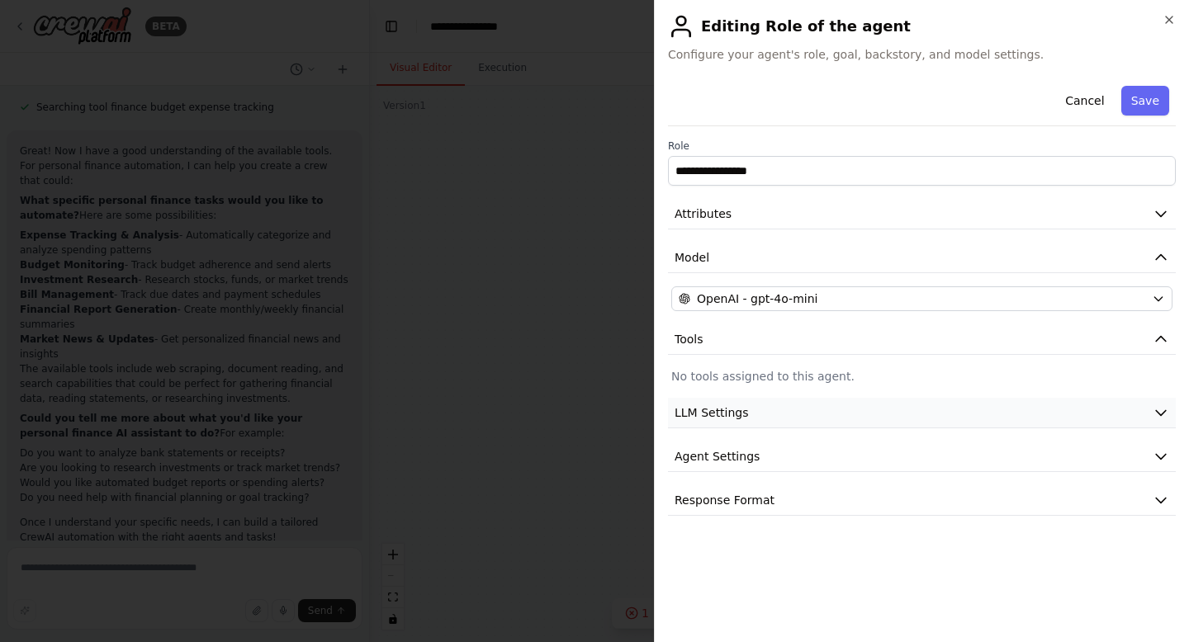
click at [870, 409] on button "LLM Settings" at bounding box center [922, 413] width 508 height 31
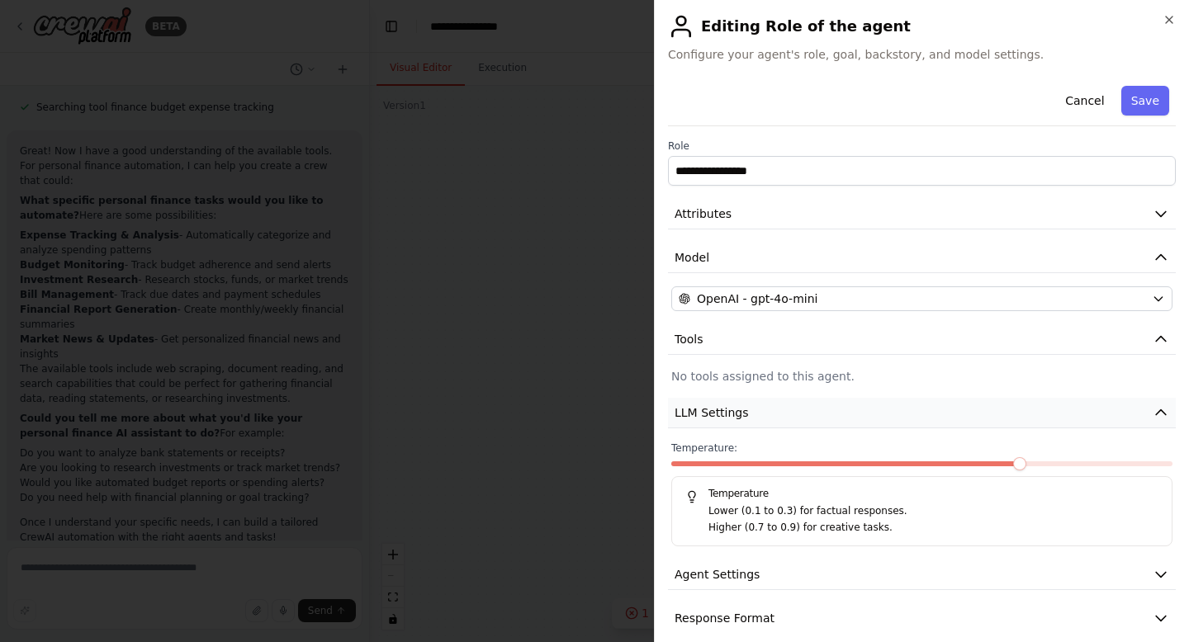
click at [870, 409] on button "LLM Settings" at bounding box center [922, 413] width 508 height 31
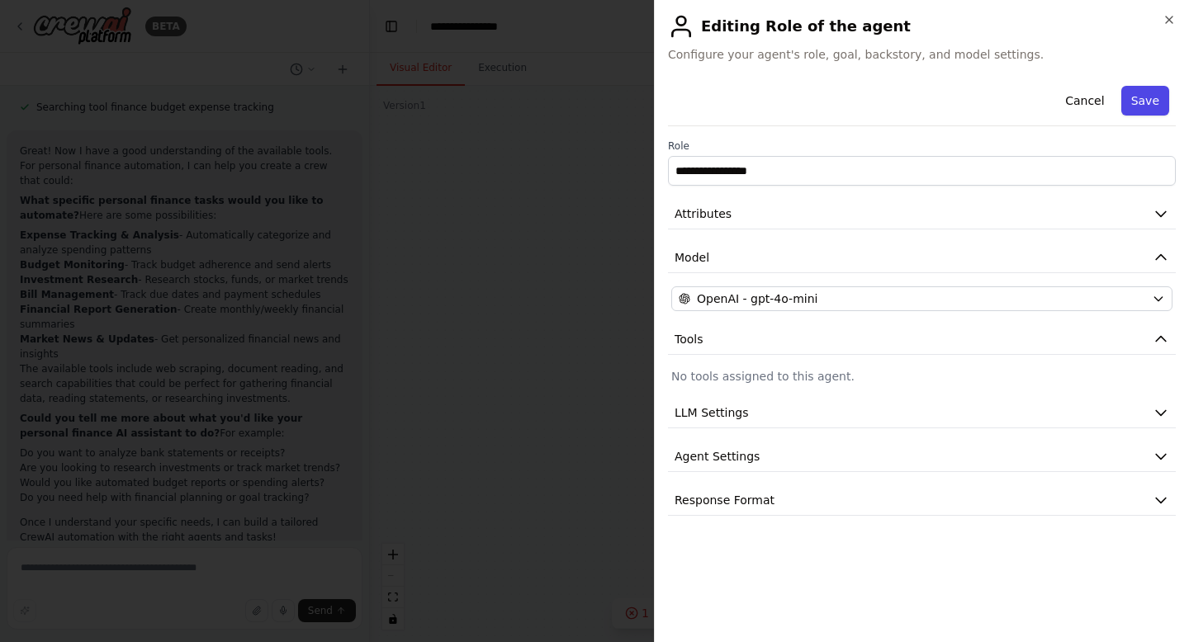
click at [1147, 96] on button "Save" at bounding box center [1145, 101] width 48 height 30
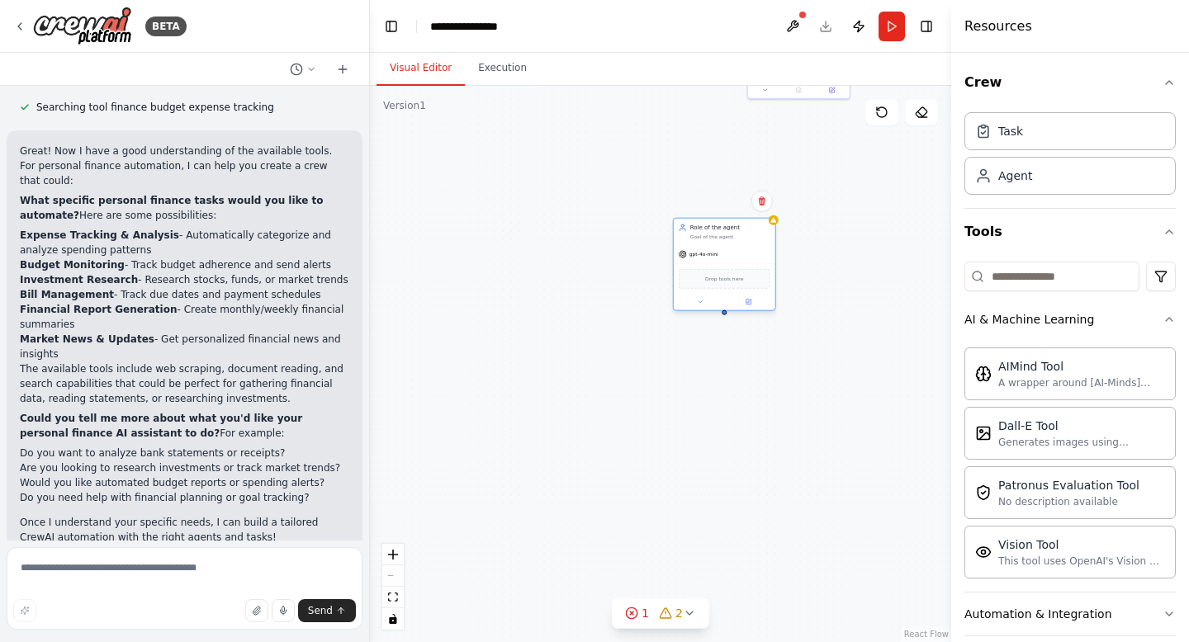
click at [730, 284] on div "Drop tools here" at bounding box center [725, 279] width 92 height 20
click at [738, 279] on span "Drop tools here" at bounding box center [724, 279] width 38 height 8
click at [1069, 279] on input at bounding box center [1051, 277] width 175 height 30
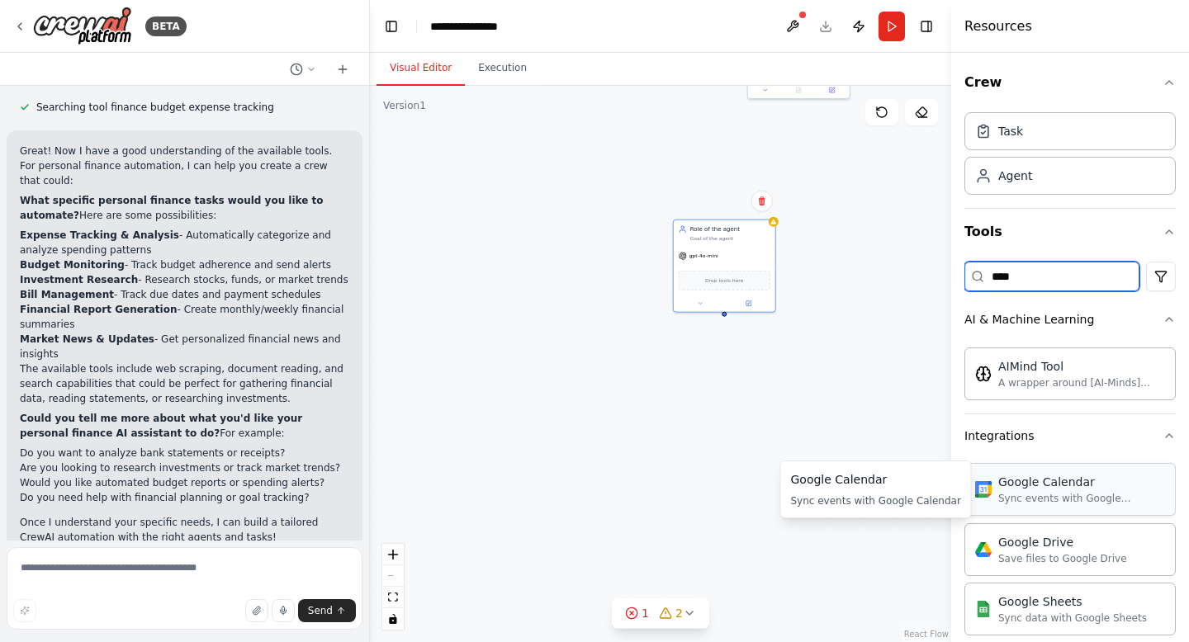
type input "****"
click at [1049, 490] on div "Google Calendar" at bounding box center [1081, 482] width 167 height 17
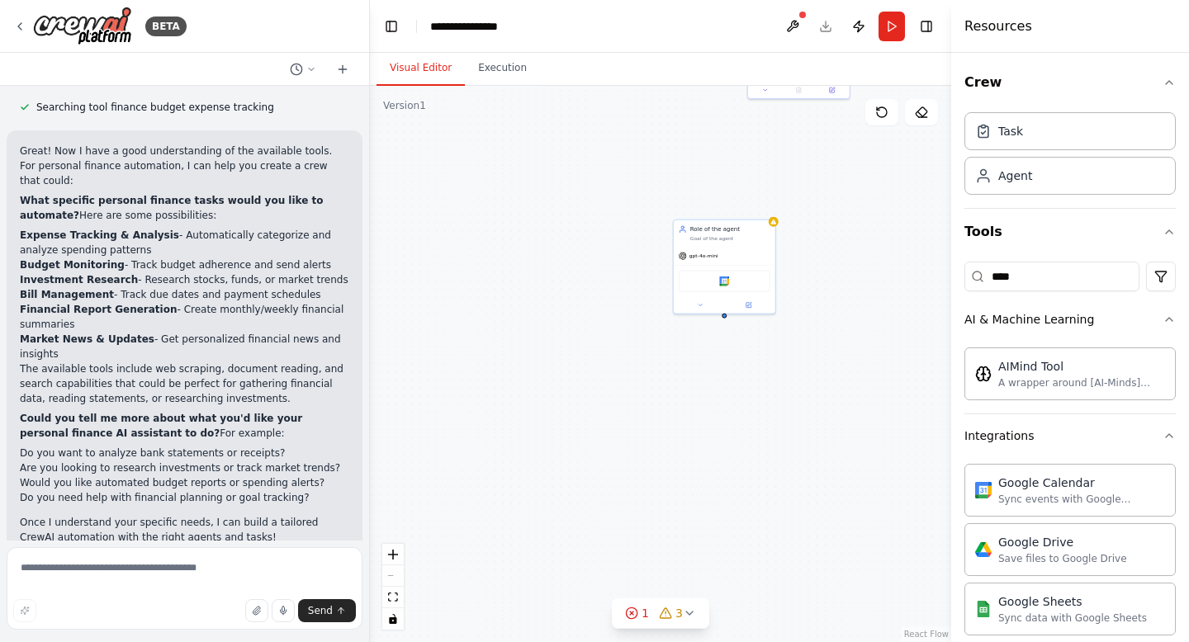
click at [758, 378] on div "fetch today's event Task description Role of the agent Goal of the agent gpt-4o…" at bounding box center [660, 364] width 581 height 557
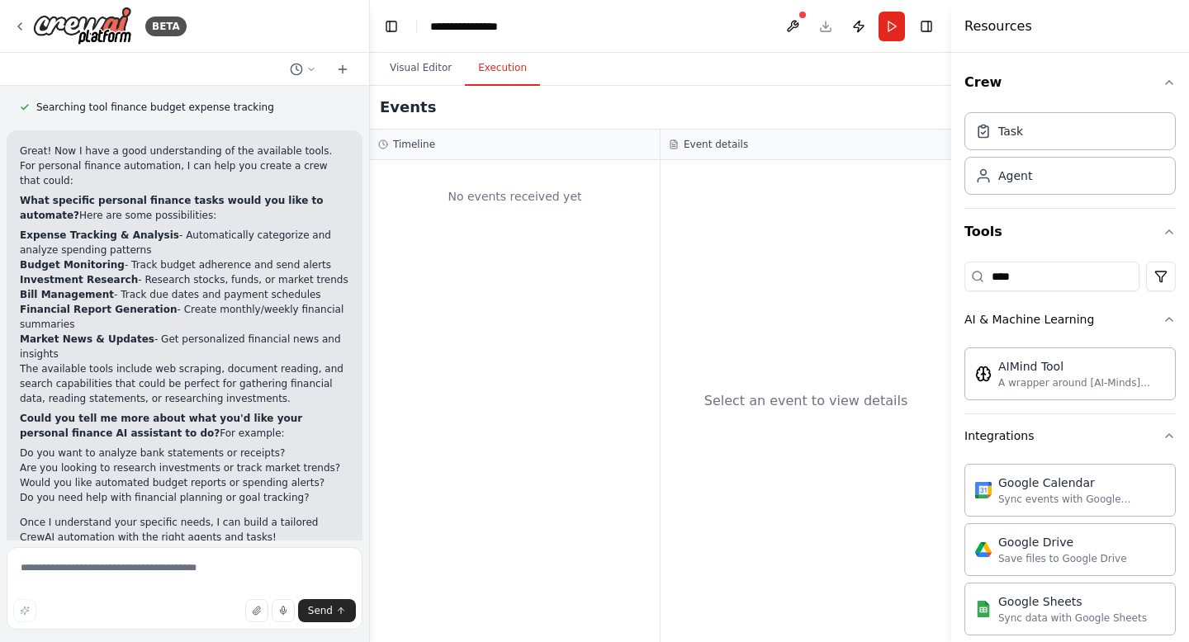
click at [508, 64] on button "Execution" at bounding box center [502, 68] width 75 height 35
click at [903, 25] on button "Run" at bounding box center [892, 27] width 26 height 30
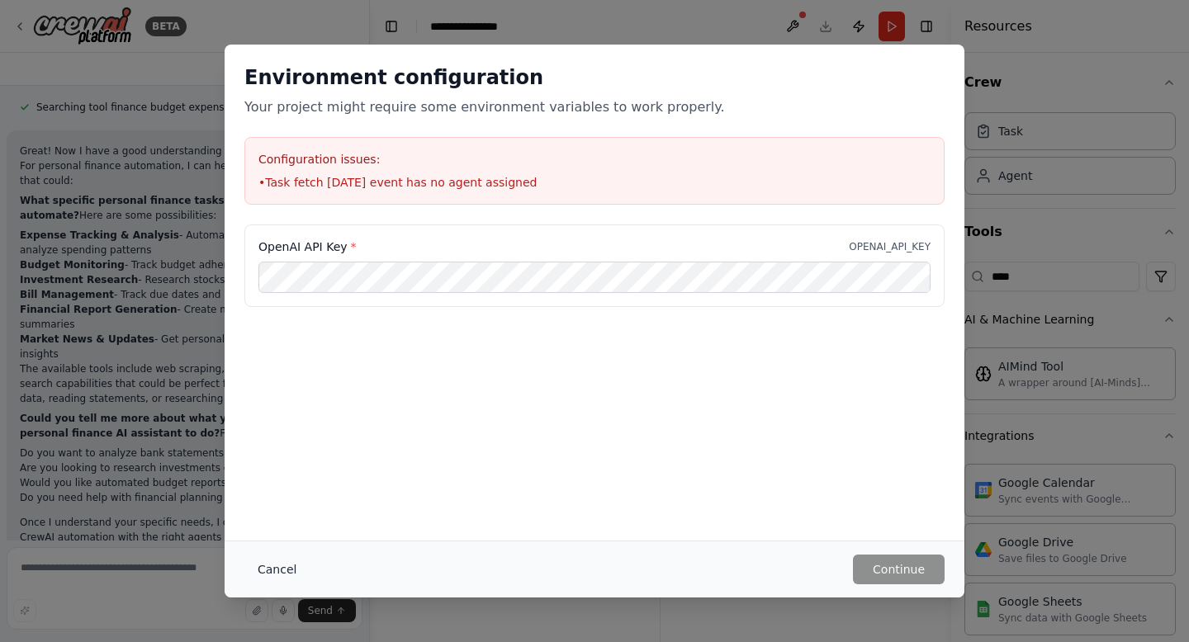
click at [274, 573] on button "Cancel" at bounding box center [276, 570] width 65 height 30
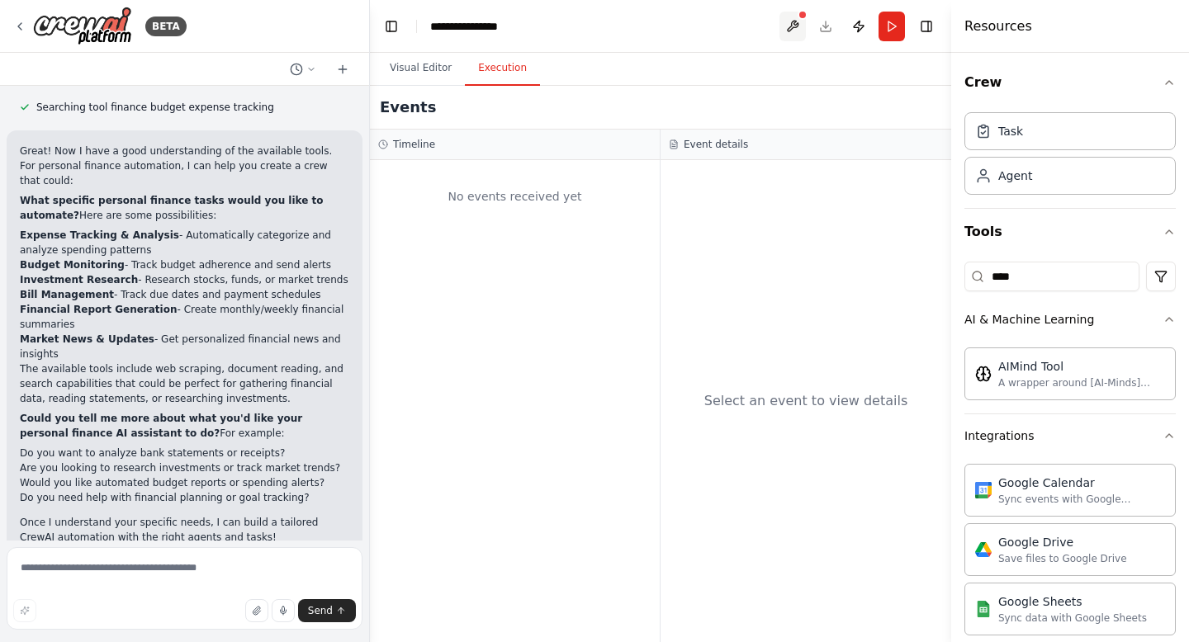
click at [793, 36] on button at bounding box center [792, 27] width 26 height 30
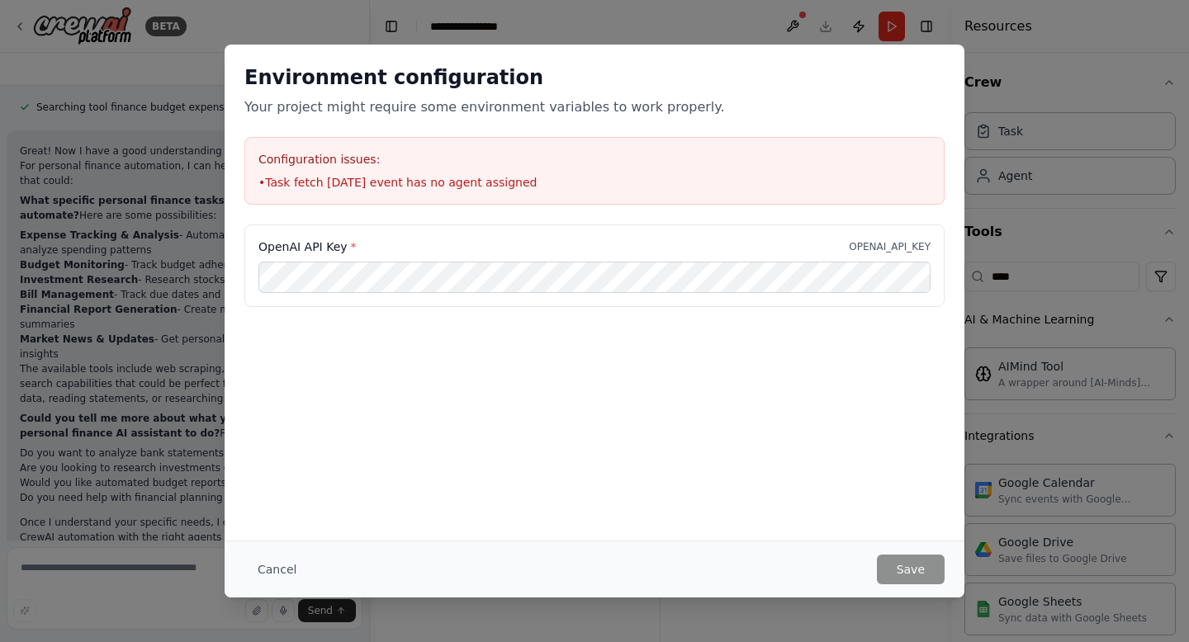
click at [434, 74] on h2 "Environment configuration" at bounding box center [594, 77] width 700 height 26
click at [270, 561] on button "Cancel" at bounding box center [276, 570] width 65 height 30
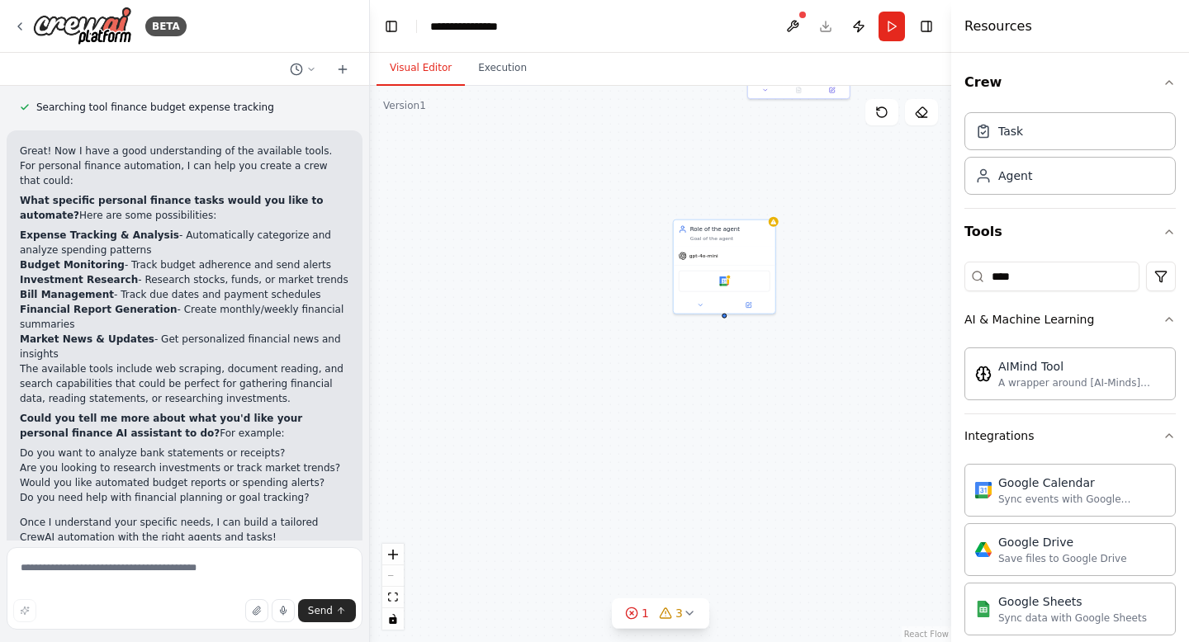
click at [410, 67] on button "Visual Editor" at bounding box center [421, 68] width 88 height 35
drag, startPoint x: 732, startPoint y: 184, endPoint x: 568, endPoint y: 296, distance: 198.6
click at [568, 296] on div "fetch today's event Task description Role of the agent Goal of the agent gpt-4o…" at bounding box center [660, 364] width 581 height 557
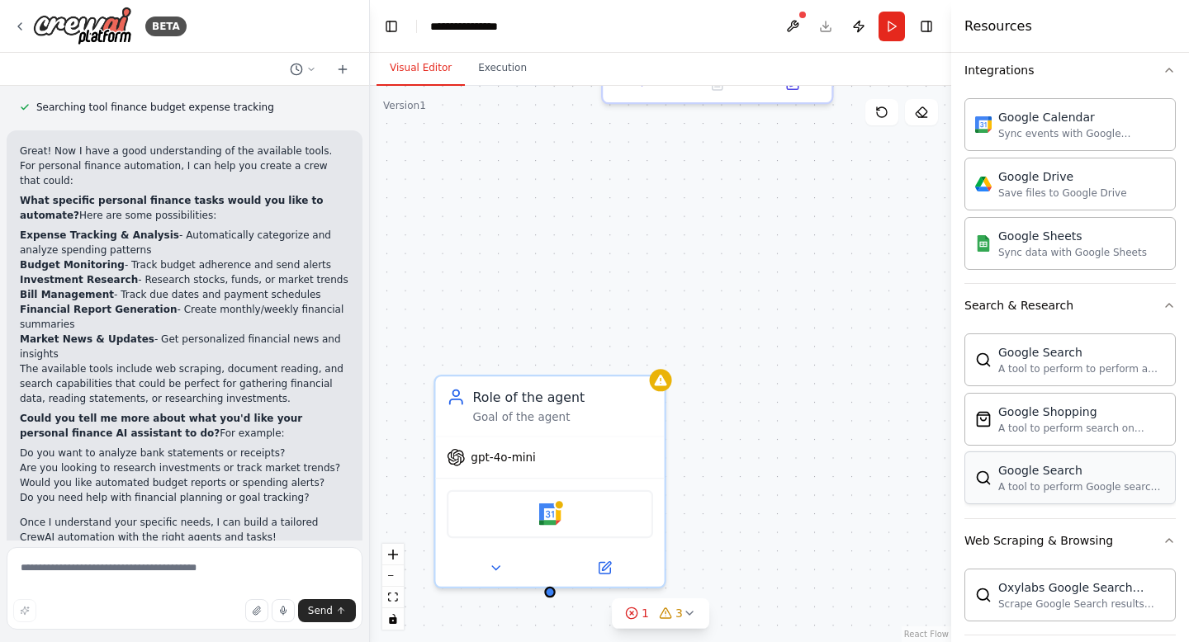
scroll to position [386, 0]
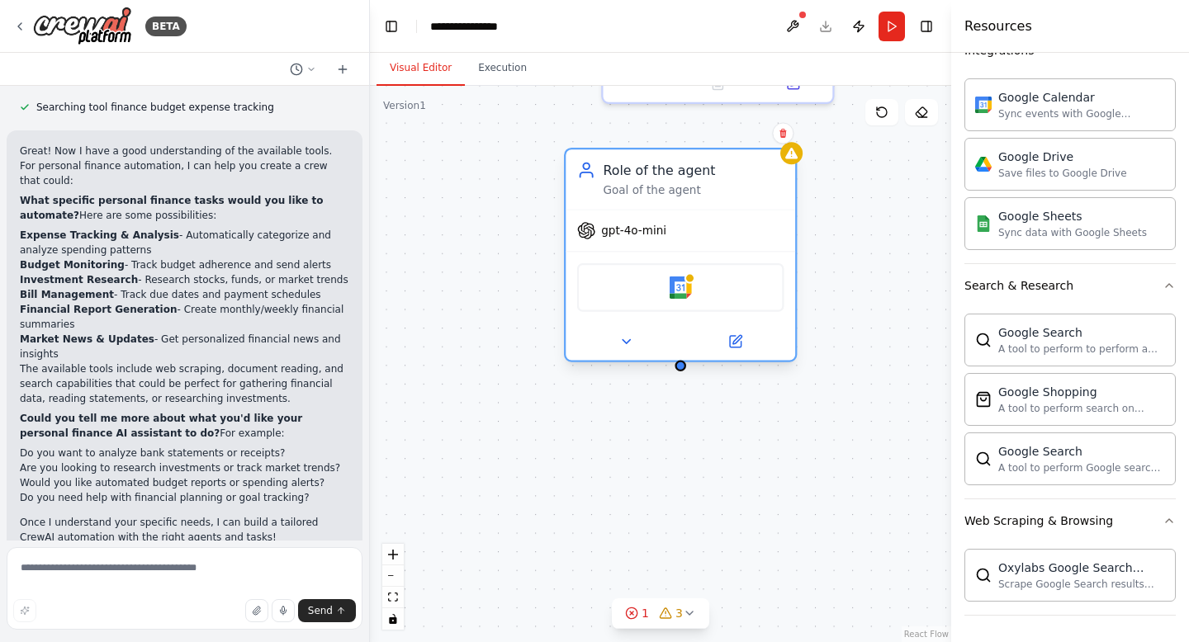
drag, startPoint x: 524, startPoint y: 408, endPoint x: 659, endPoint y: 185, distance: 260.8
click at [659, 184] on div "Goal of the agent" at bounding box center [693, 190] width 181 height 15
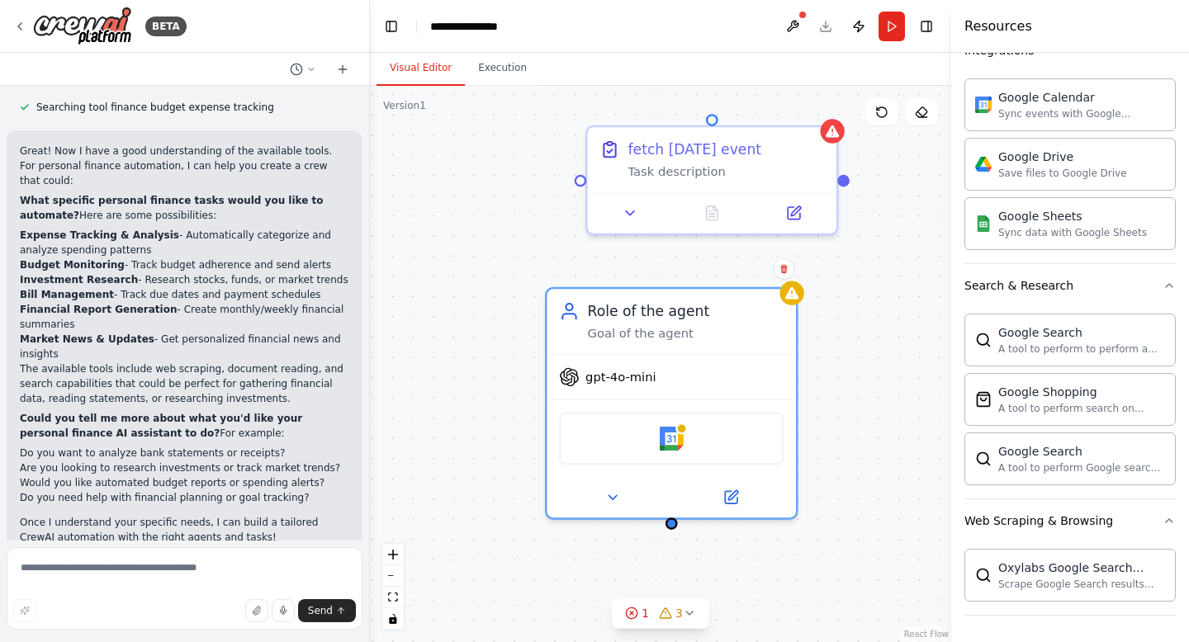
drag, startPoint x: 525, startPoint y: 187, endPoint x: 503, endPoint y: 326, distance: 140.5
click at [503, 326] on div "fetch today's event Task description Role of the agent Goal of the agent gpt-4o…" at bounding box center [660, 364] width 581 height 557
click at [694, 151] on div "fetch today's event" at bounding box center [694, 145] width 133 height 21
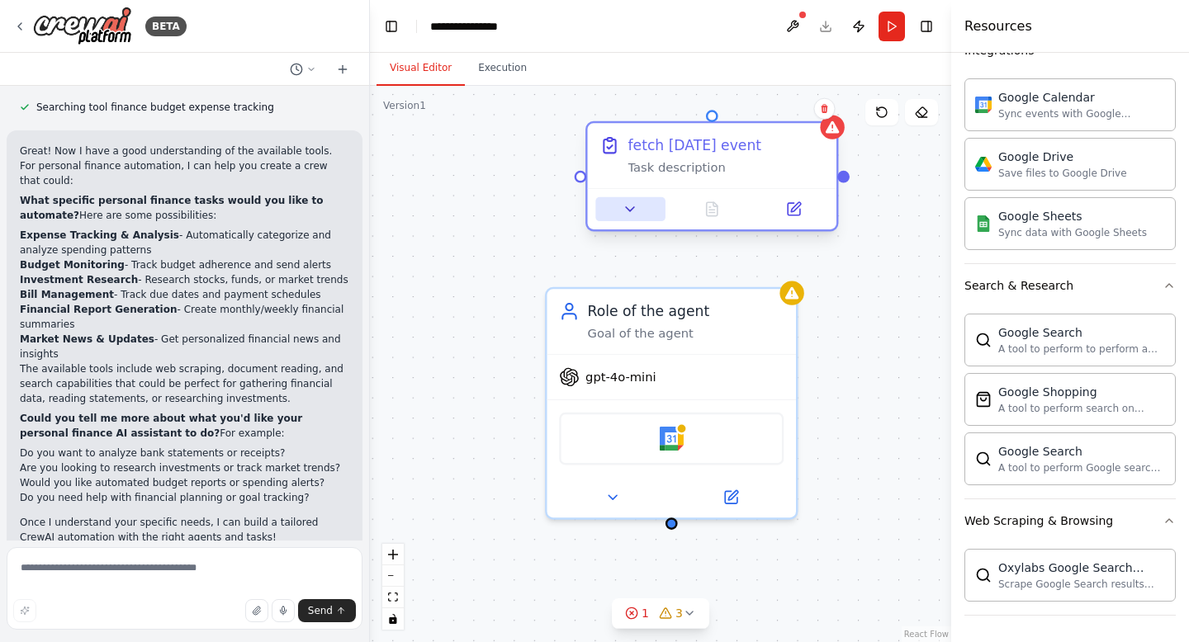
click at [626, 208] on icon at bounding box center [631, 209] width 17 height 17
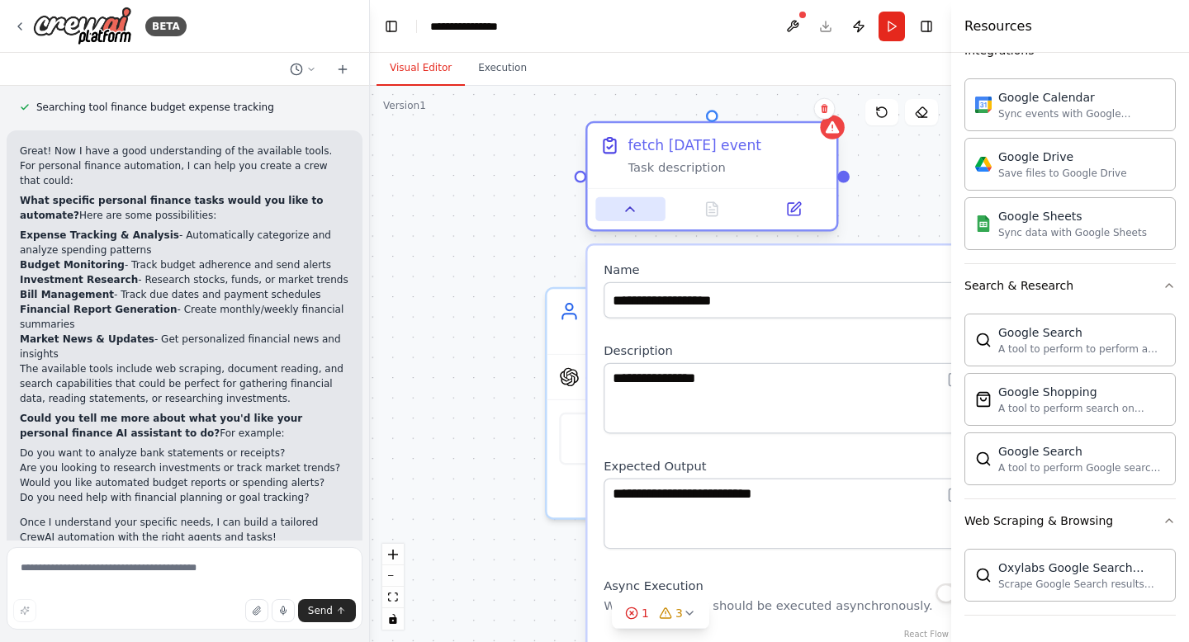
click at [626, 208] on icon at bounding box center [631, 209] width 17 height 17
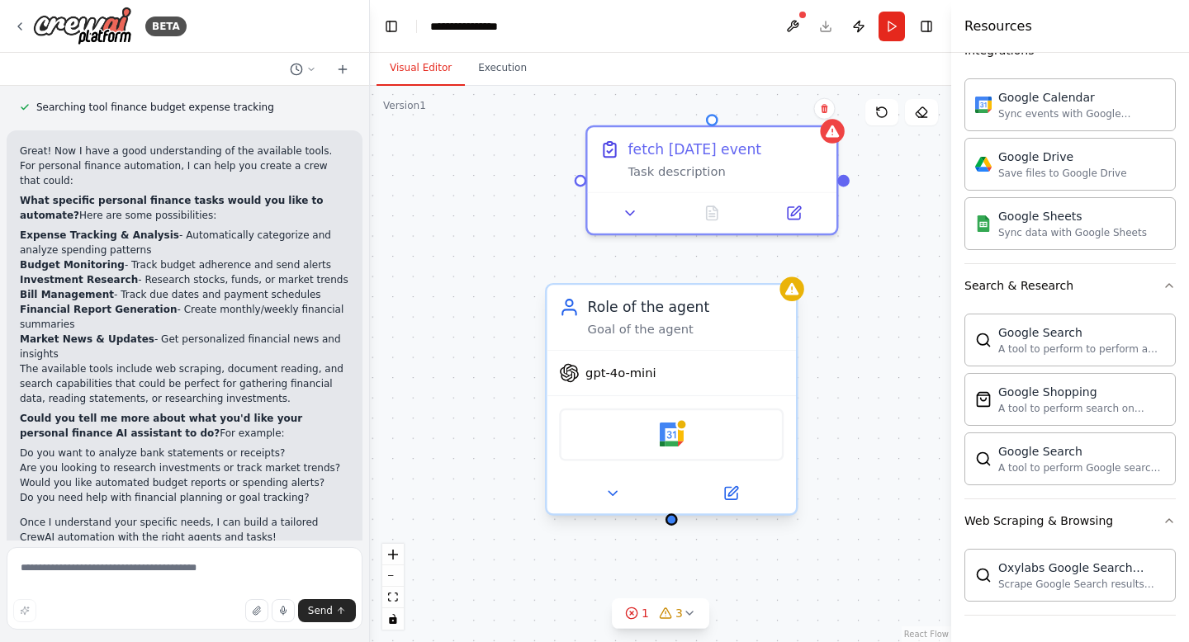
click at [631, 367] on span "gpt-4o-mini" at bounding box center [620, 373] width 71 height 17
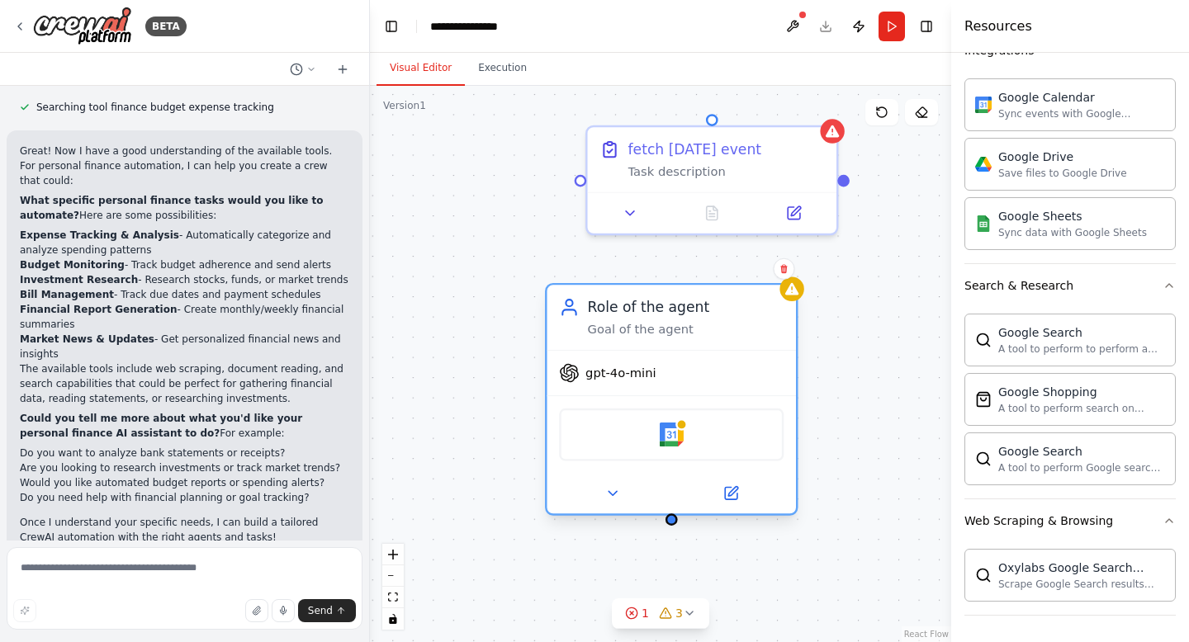
click at [631, 374] on span "gpt-4o-mini" at bounding box center [620, 373] width 71 height 17
click at [734, 500] on icon at bounding box center [731, 494] width 17 height 17
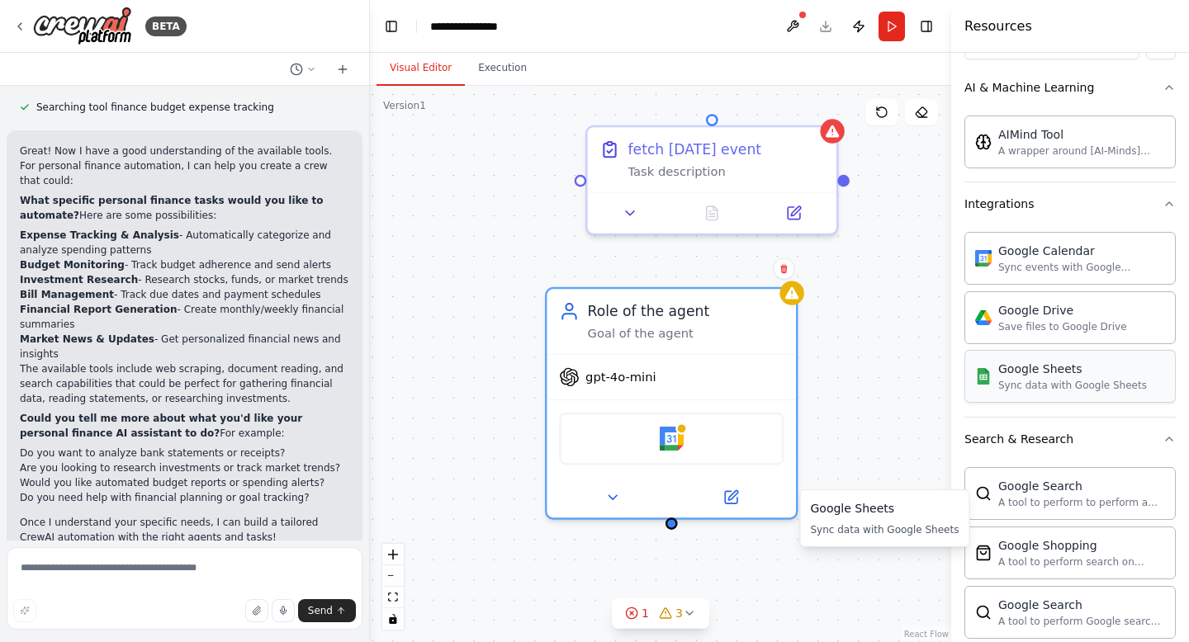
scroll to position [0, 0]
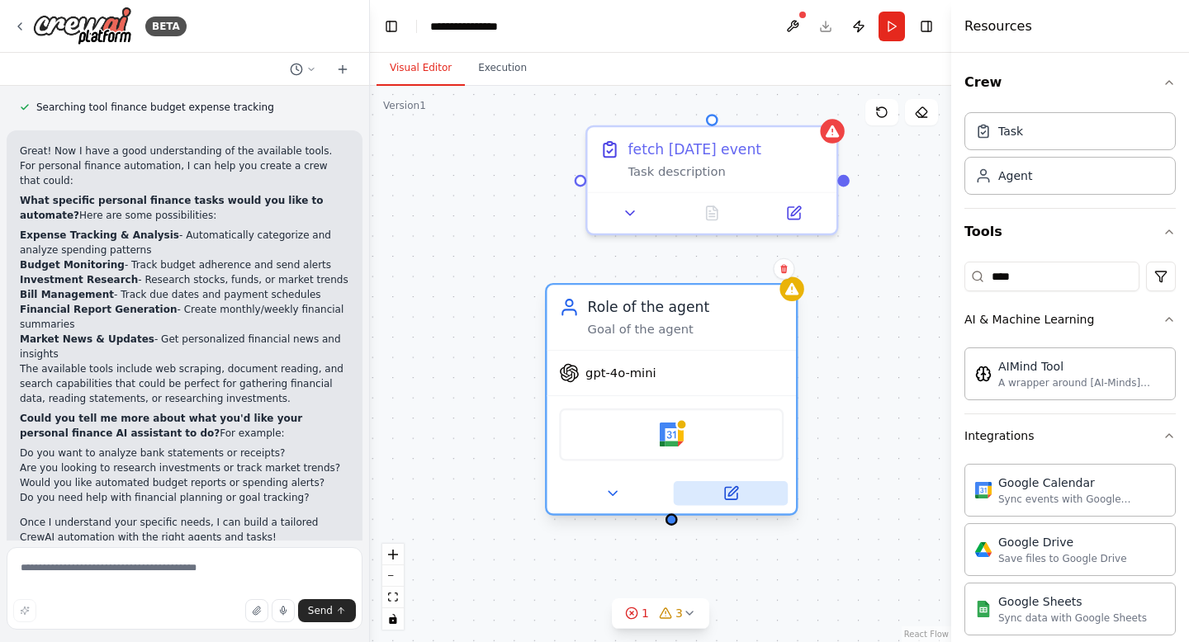
click at [731, 503] on button at bounding box center [731, 493] width 114 height 24
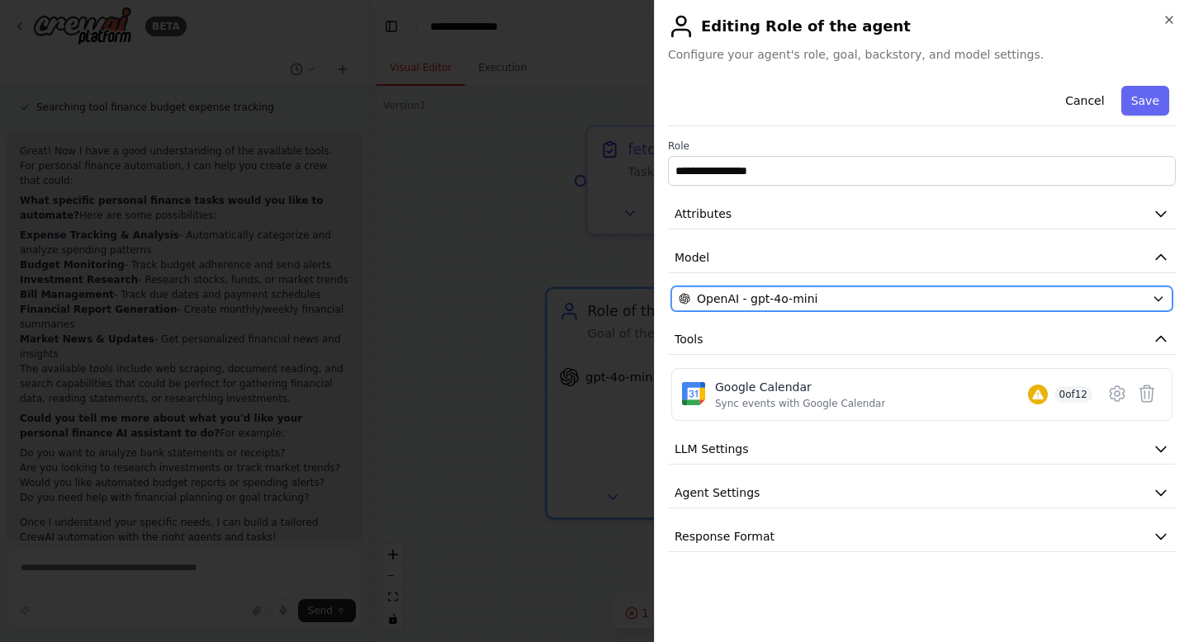
click at [799, 307] on button "OpenAI - gpt-4o-mini" at bounding box center [921, 299] width 501 height 25
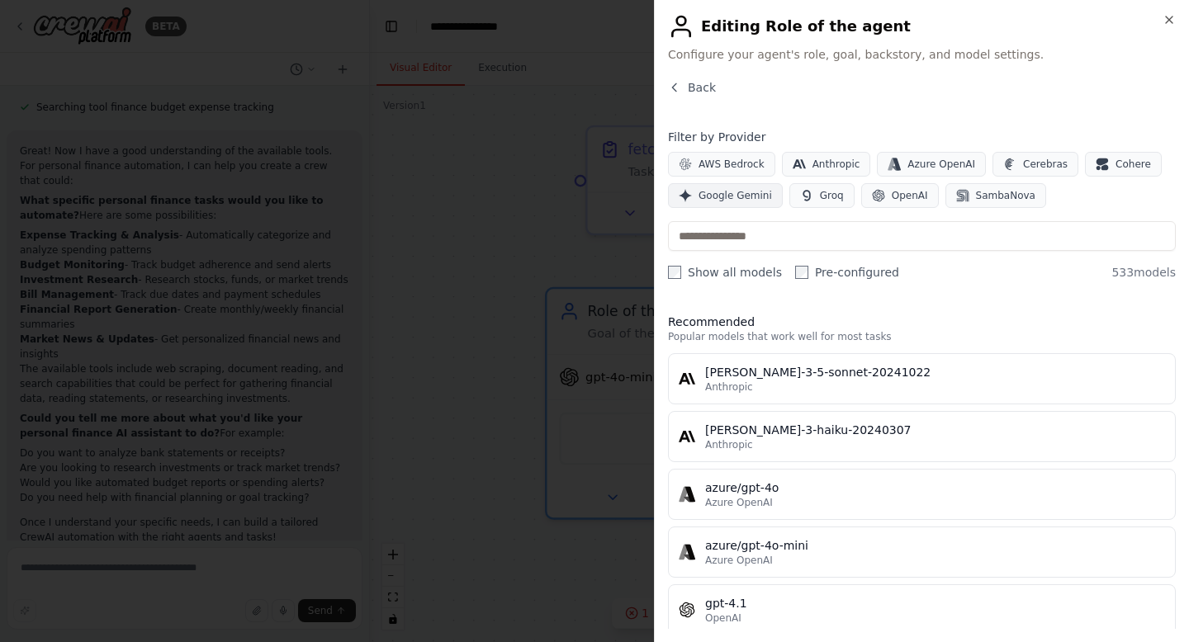
click at [741, 197] on span "Google Gemini" at bounding box center [735, 195] width 73 height 13
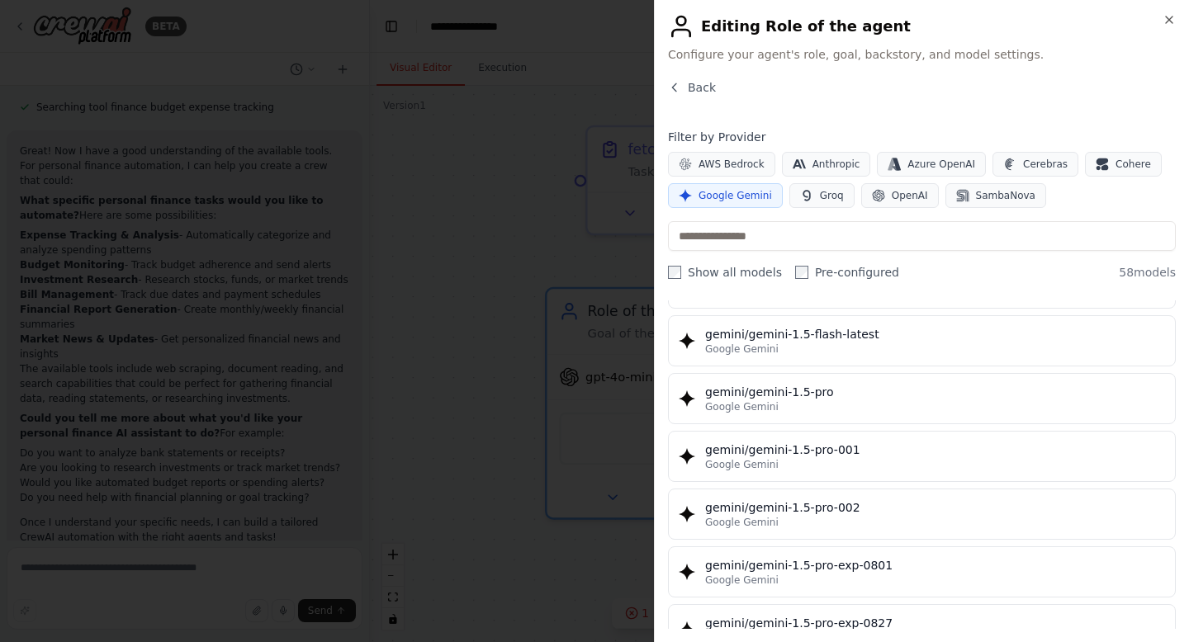
scroll to position [443, 0]
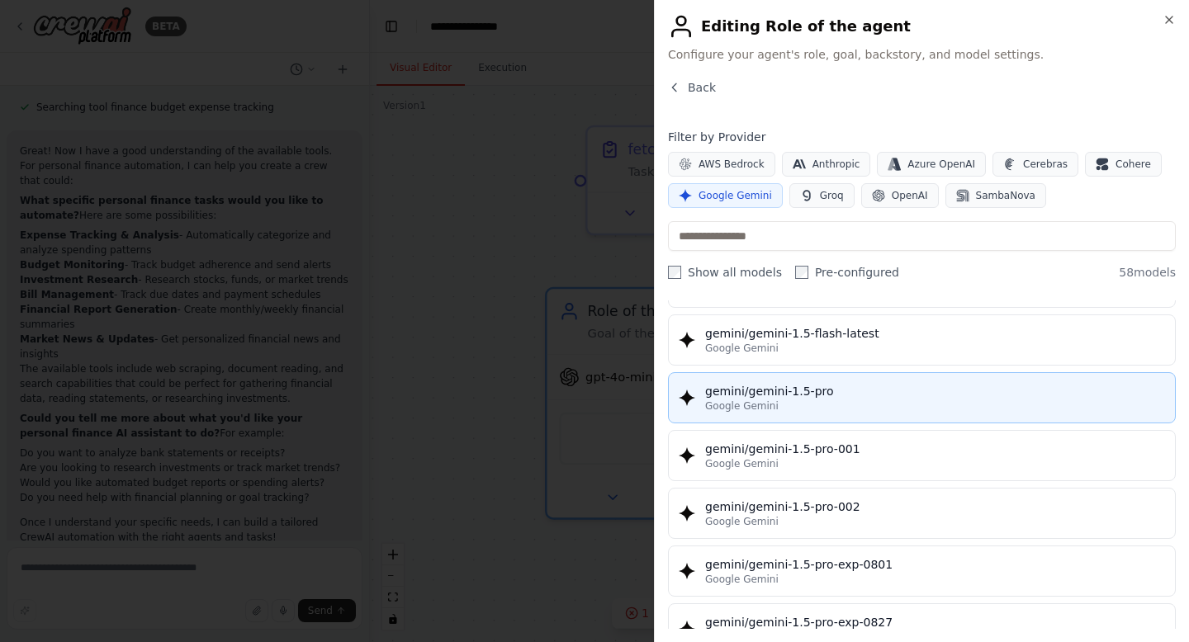
click at [784, 392] on div "gemini/gemini-1.5-pro" at bounding box center [935, 391] width 460 height 17
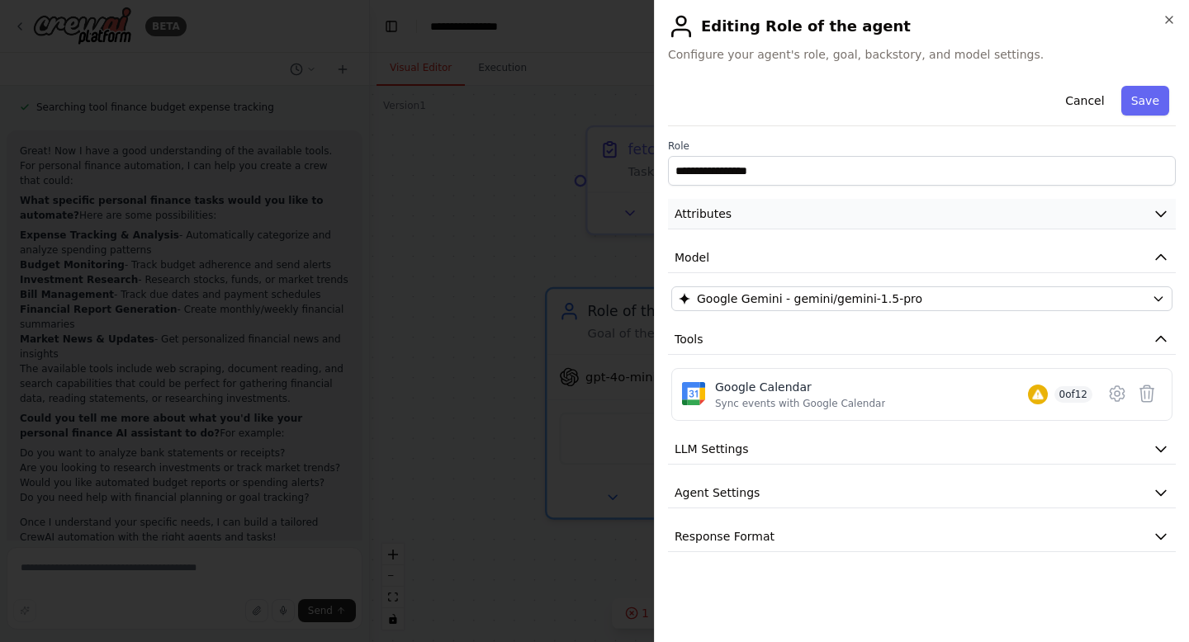
click at [742, 219] on button "Attributes" at bounding box center [922, 214] width 508 height 31
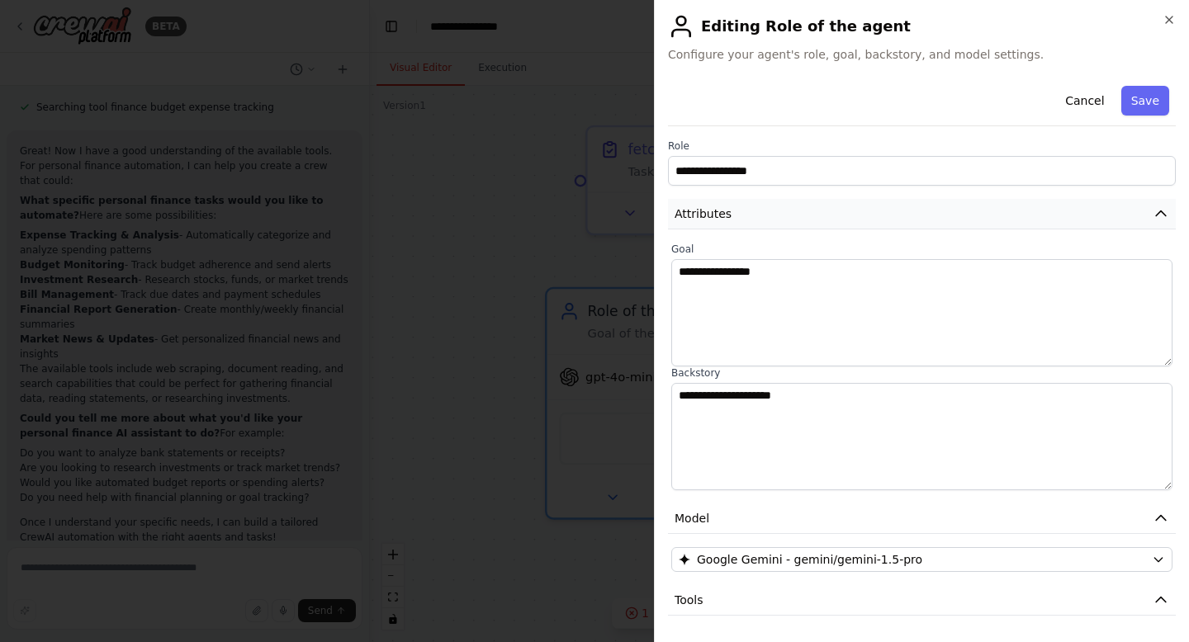
click at [742, 219] on button "Attributes" at bounding box center [922, 214] width 508 height 31
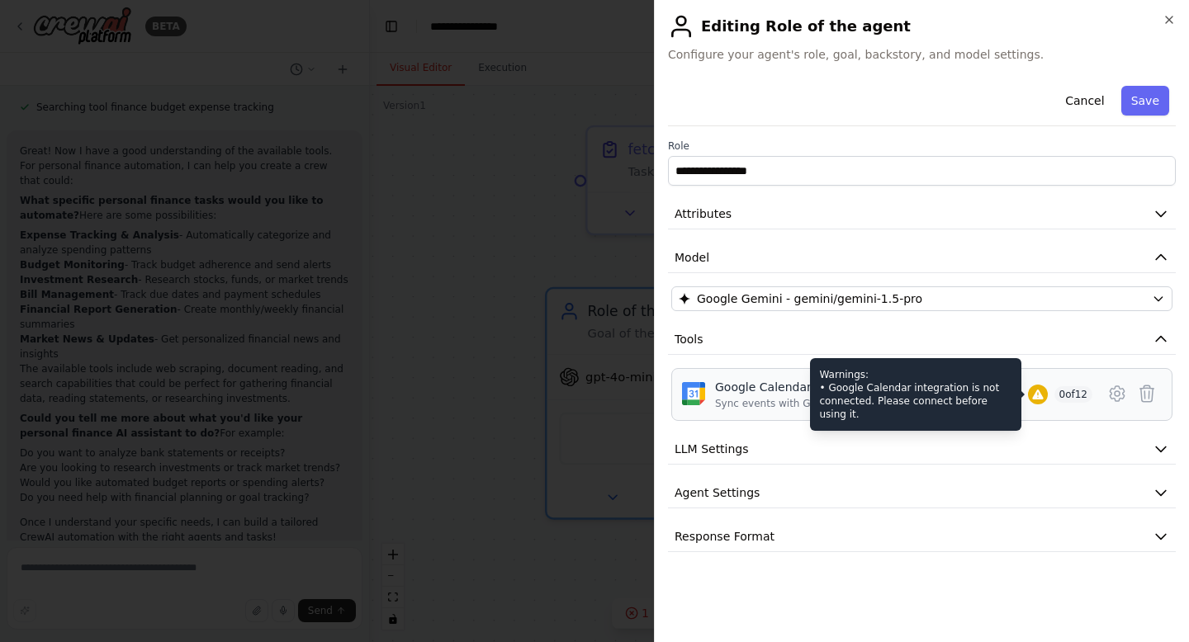
click at [1038, 392] on icon at bounding box center [1037, 394] width 13 height 13
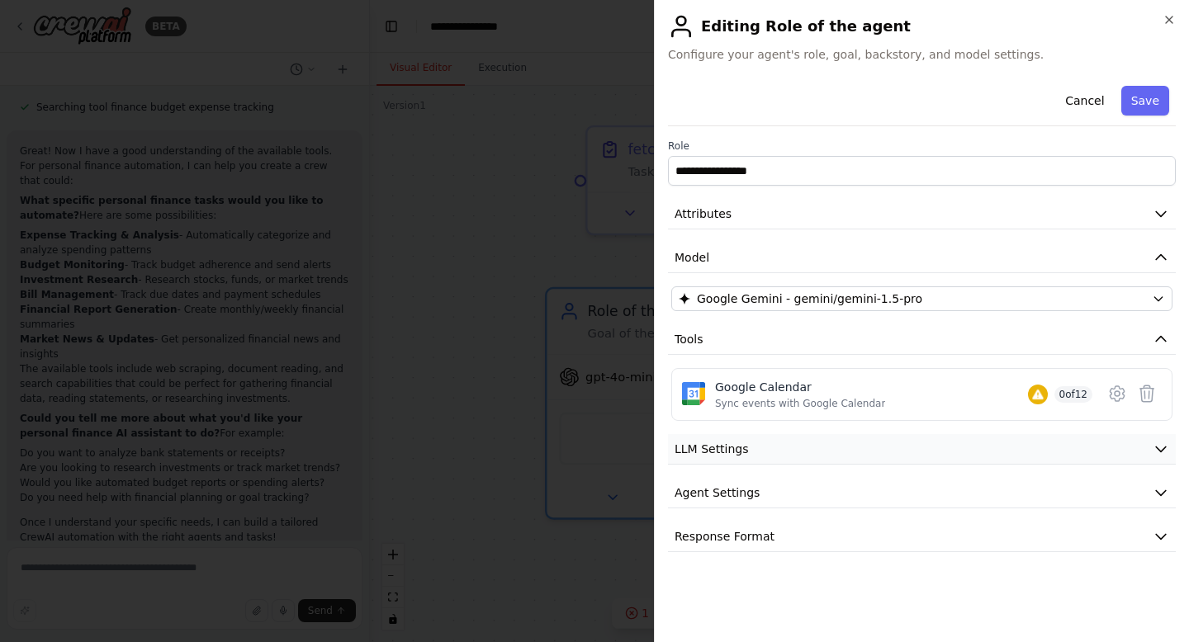
click at [846, 452] on button "LLM Settings" at bounding box center [922, 449] width 508 height 31
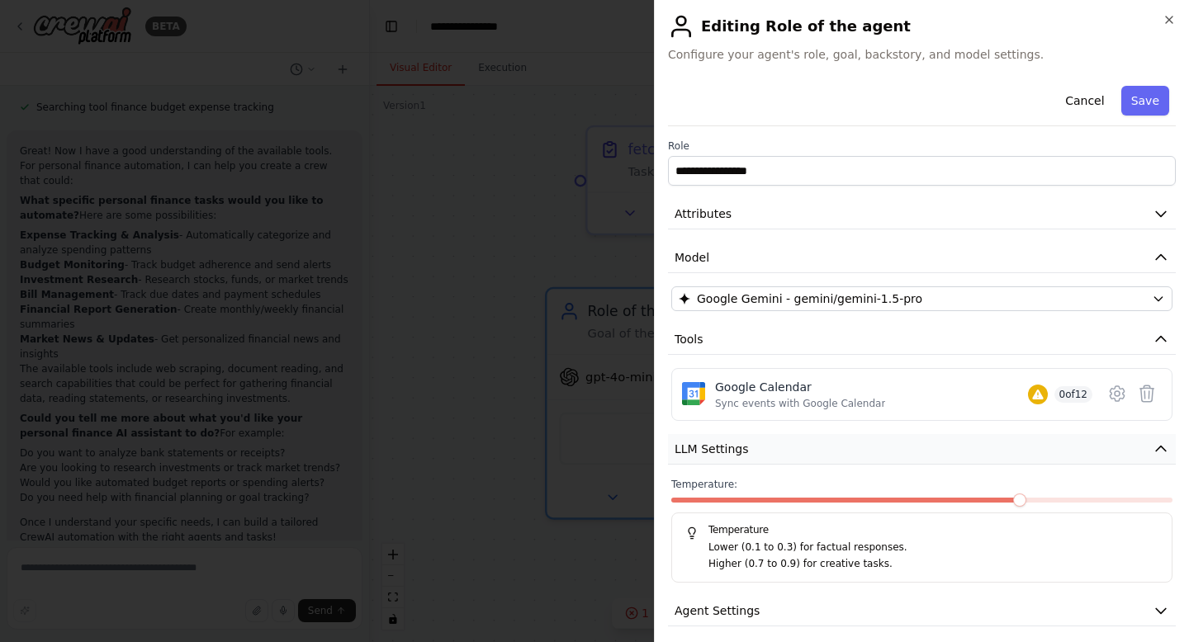
click at [846, 452] on button "LLM Settings" at bounding box center [922, 449] width 508 height 31
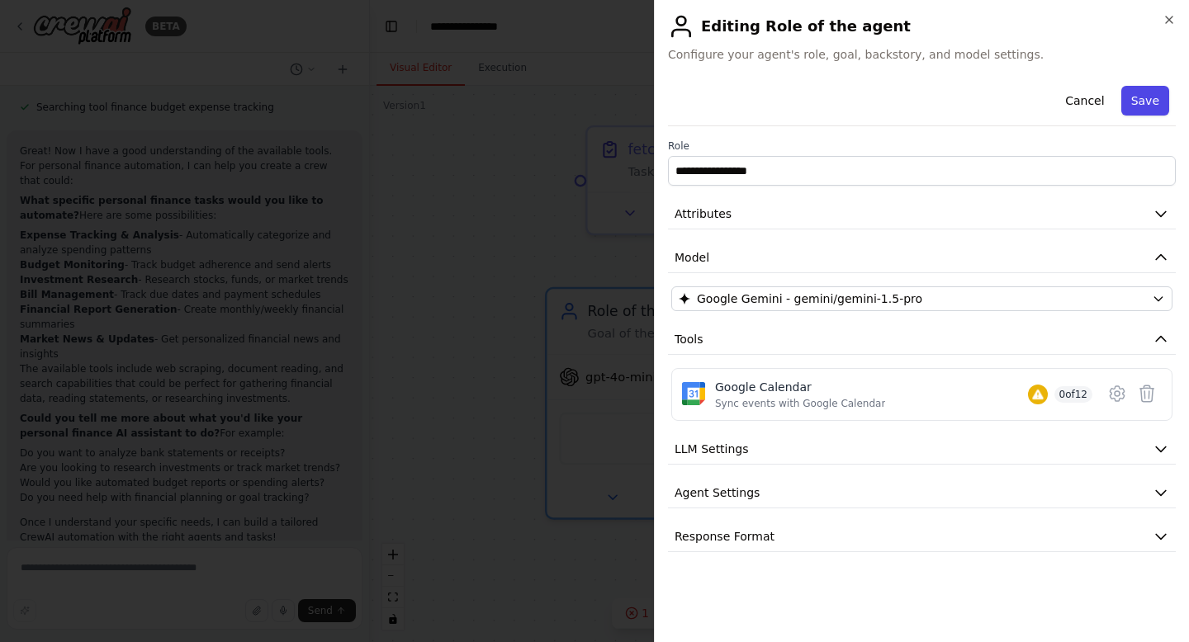
click at [1147, 108] on button "Save" at bounding box center [1145, 101] width 48 height 30
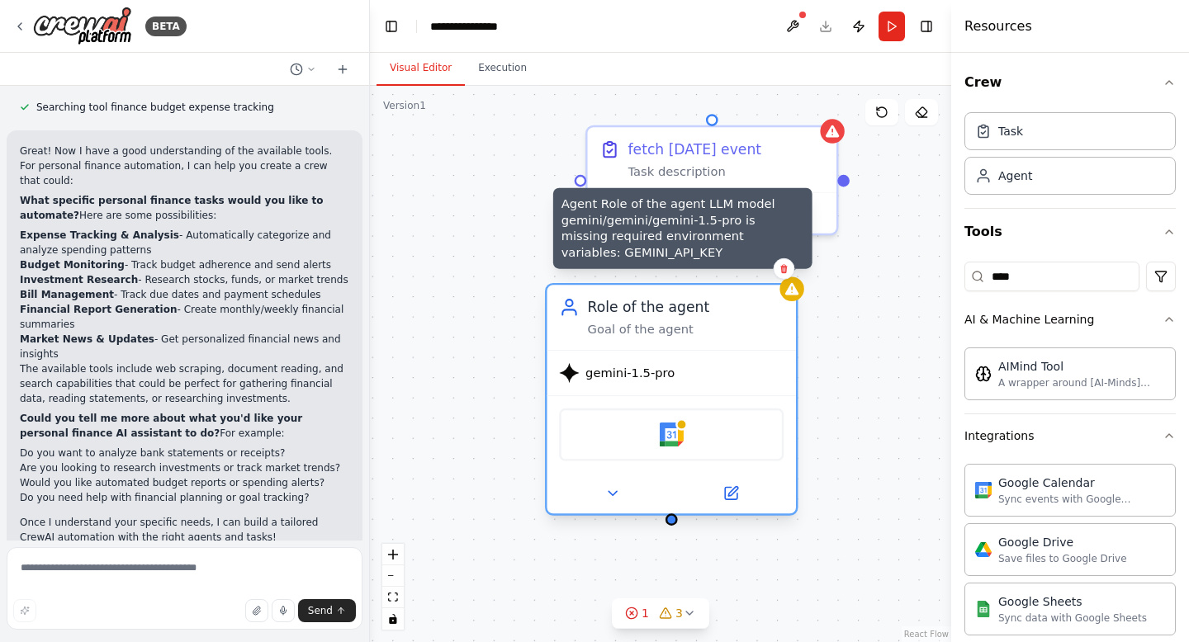
click at [796, 294] on icon at bounding box center [791, 289] width 13 height 12
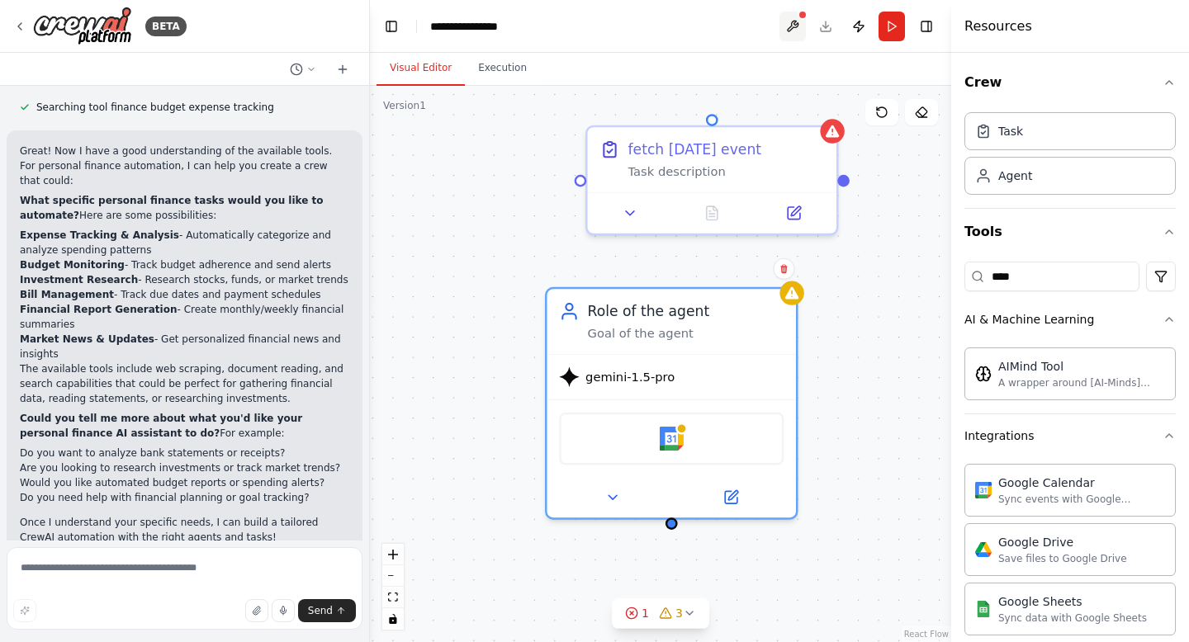
click at [789, 32] on button at bounding box center [792, 27] width 26 height 30
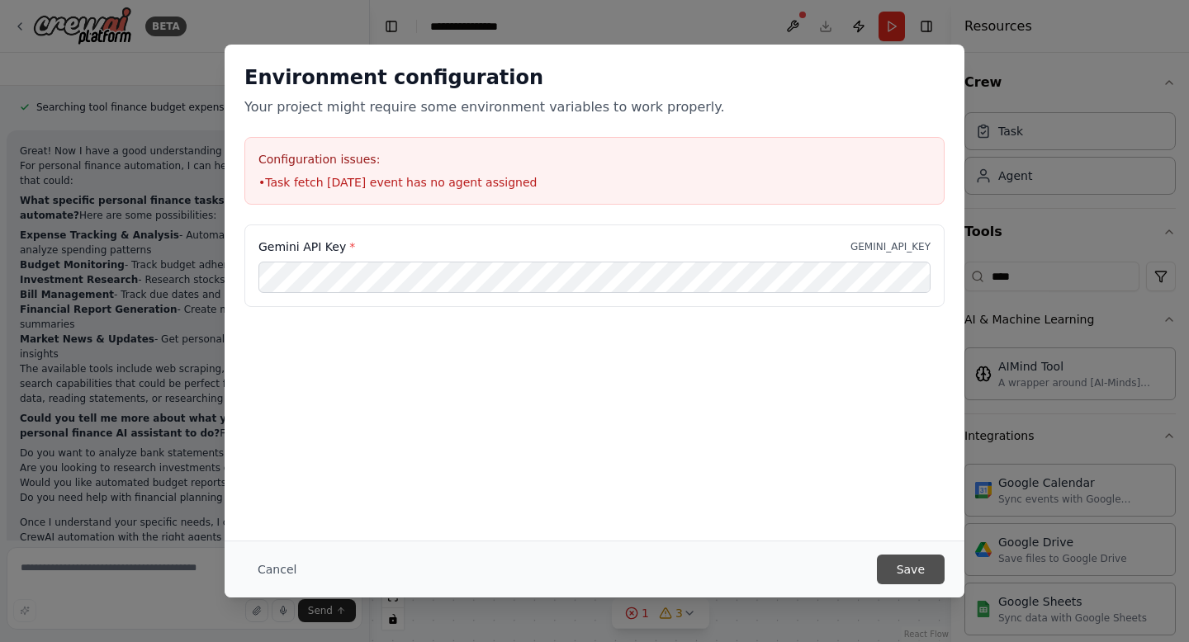
click at [905, 572] on button "Save" at bounding box center [911, 570] width 68 height 30
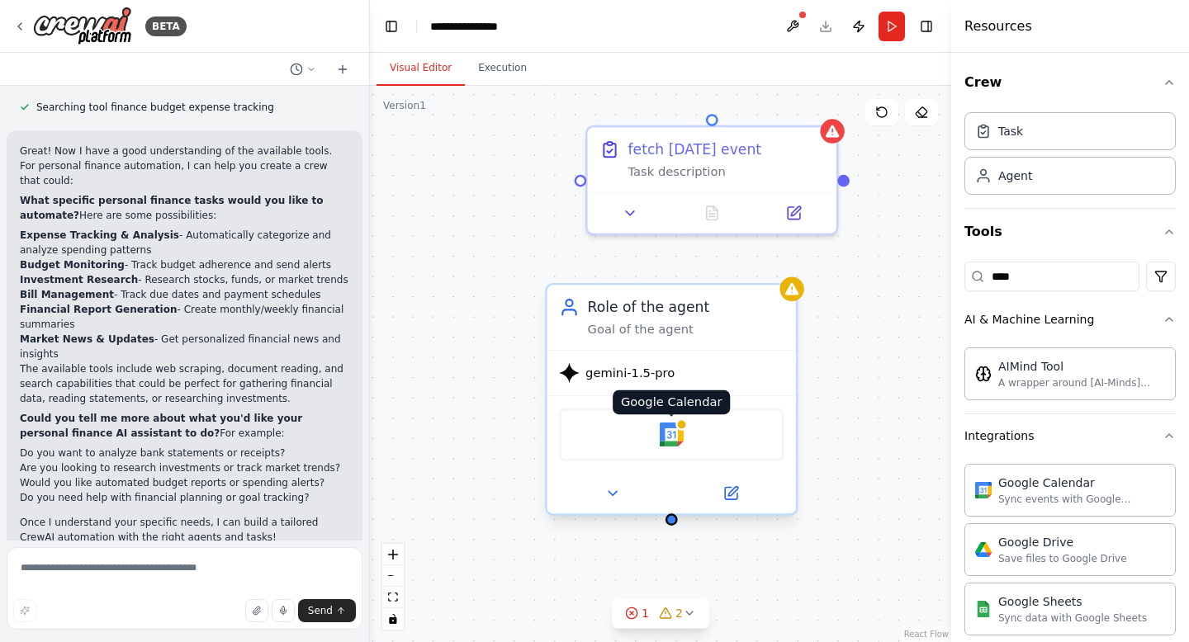
click at [676, 438] on img at bounding box center [672, 435] width 24 height 24
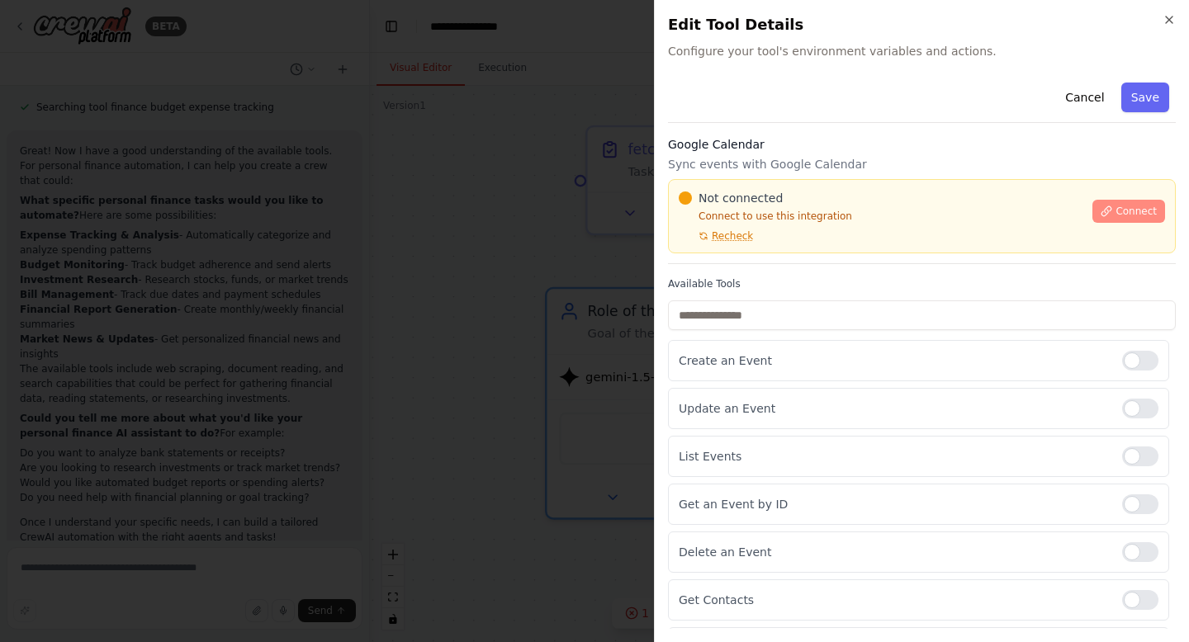
click at [1125, 212] on span "Connect" at bounding box center [1136, 211] width 41 height 13
click at [733, 239] on span "Recheck" at bounding box center [732, 236] width 41 height 13
click at [1118, 215] on span "Connect" at bounding box center [1136, 211] width 41 height 13
click at [1164, 21] on icon "button" at bounding box center [1169, 19] width 13 height 13
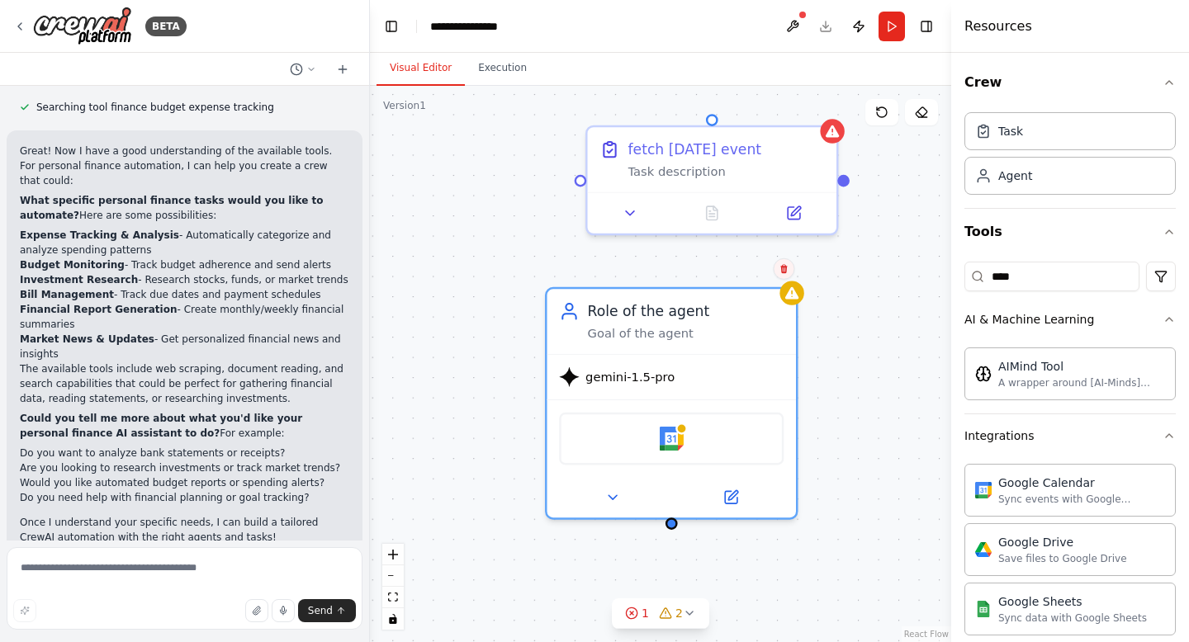
click at [785, 273] on icon at bounding box center [784, 269] width 10 height 10
click at [737, 270] on button "Confirm" at bounding box center [737, 269] width 59 height 20
